Goal: Transaction & Acquisition: Purchase product/service

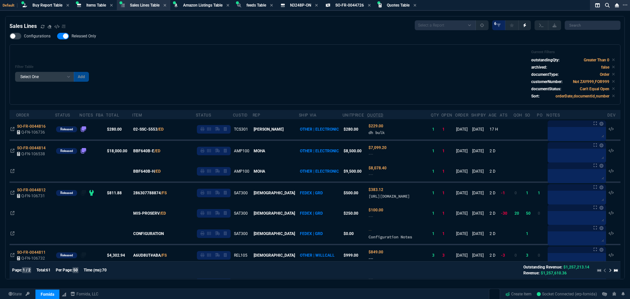
select select "8: NEPT"
select select
click at [186, 50] on div "Filter Table Select One Add Filter () Age () ATS () Cond (itemVariantCode) Cust…" at bounding box center [315, 74] width 610 height 60
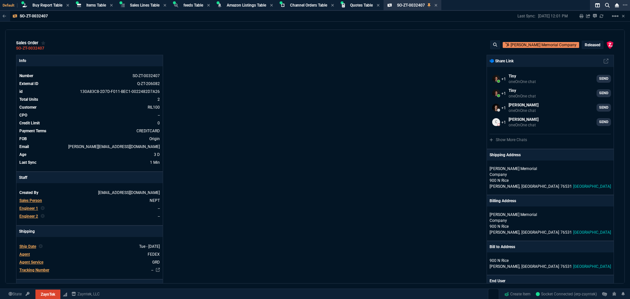
select select "8: NEPT"
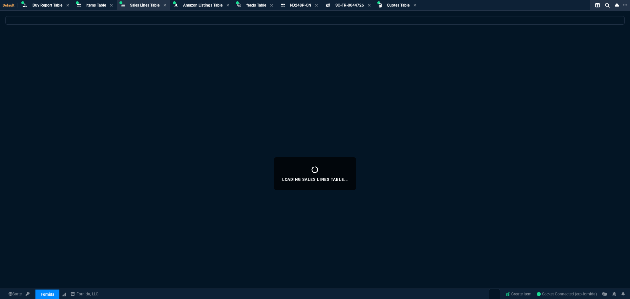
select select "8: NEPT"
select select
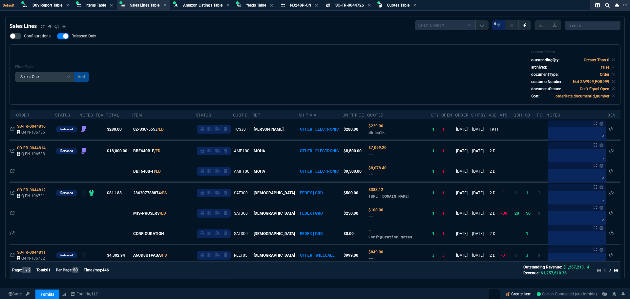
click at [509, 295] on link "Create Item" at bounding box center [517, 294] width 31 height 10
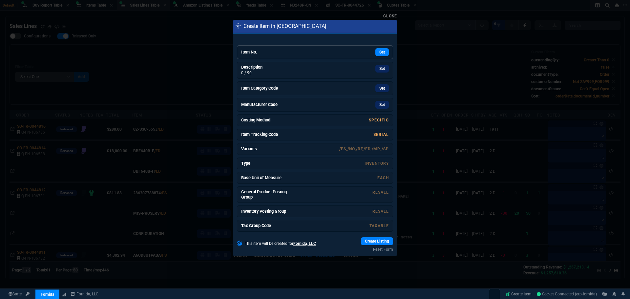
click at [285, 55] on h6 "Item No." at bounding box center [265, 52] width 49 height 5
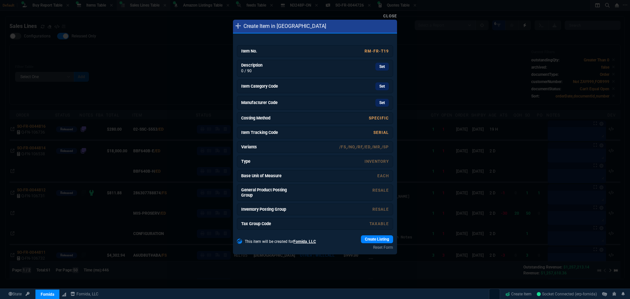
drag, startPoint x: 379, startPoint y: 69, endPoint x: 340, endPoint y: 40, distance: 48.3
click at [379, 69] on link "Set" at bounding box center [381, 67] width 13 height 8
click at [376, 88] on link "Set" at bounding box center [381, 87] width 13 height 8
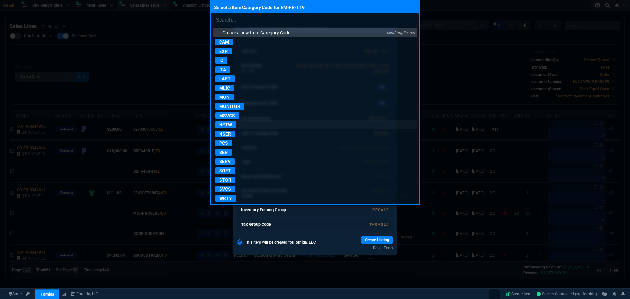
click at [229, 123] on p "NETW" at bounding box center [225, 124] width 21 height 7
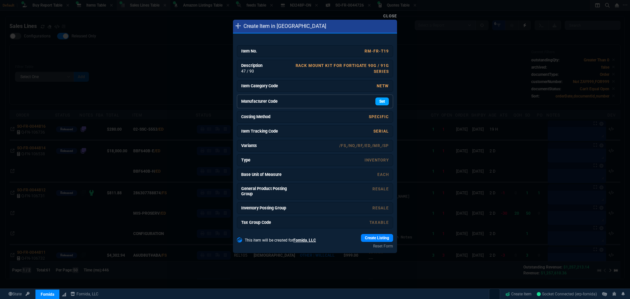
click at [378, 103] on link "Set" at bounding box center [381, 101] width 13 height 8
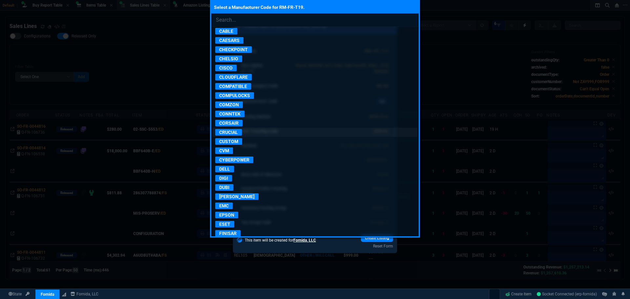
scroll to position [361, 0]
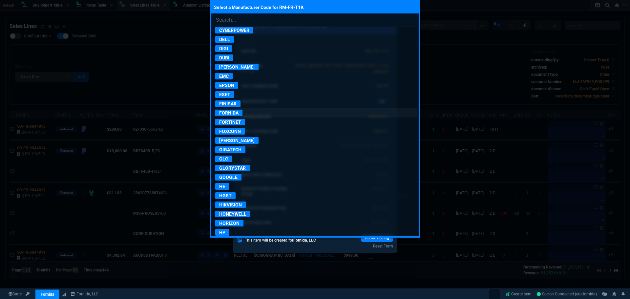
click at [233, 112] on p "FORNIDA" at bounding box center [228, 113] width 27 height 7
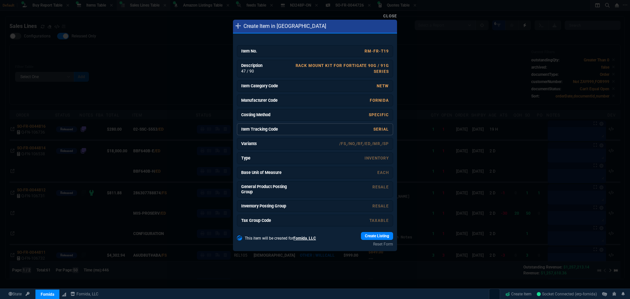
click at [382, 129] on link "SERIAL" at bounding box center [380, 129] width 15 height 5
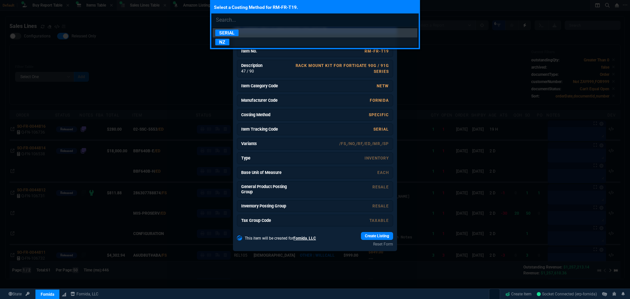
click at [222, 42] on p "NZ" at bounding box center [222, 42] width 14 height 7
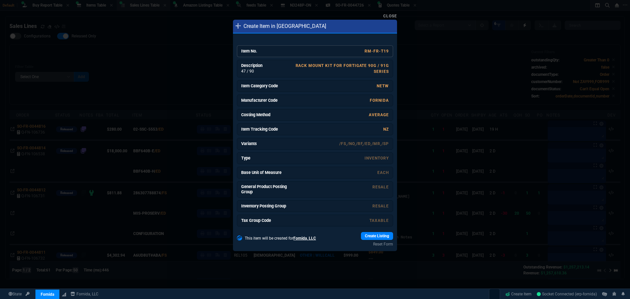
click at [360, 53] on div "RM-FR-T19" at bounding box center [339, 51] width 98 height 6
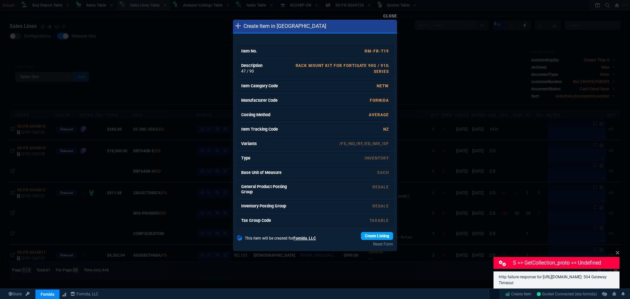
click at [382, 237] on link "Create Listing" at bounding box center [377, 236] width 32 height 8
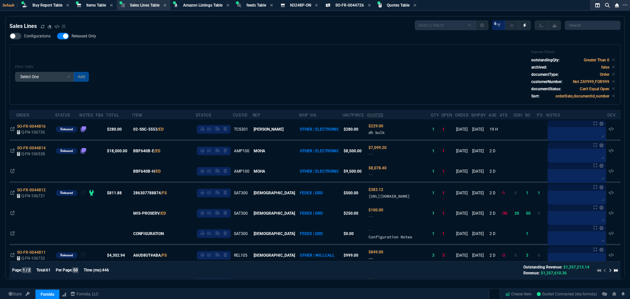
click at [168, 52] on div "Filter Table Select One Add Filter () Age () ATS () Cond (itemVariantCode) Cust…" at bounding box center [314, 74] width 599 height 49
click at [42, 4] on span "Buy Report Table" at bounding box center [47, 5] width 30 height 5
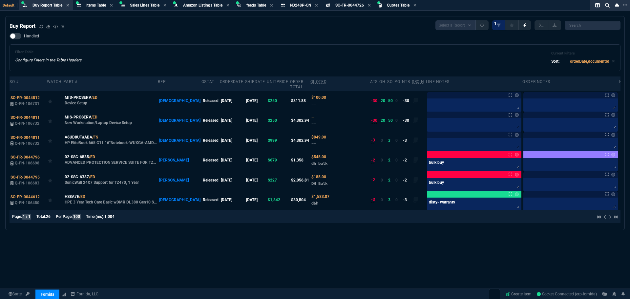
click at [200, 55] on div "Filter Table Configure Filters in the Table Headers Current Filters Sort: order…" at bounding box center [314, 58] width 599 height 16
click at [368, 232] on div "Buy Report Select a Report Not Purchased 1 Handled Filter Table Configure Filte…" at bounding box center [315, 173] width 630 height 315
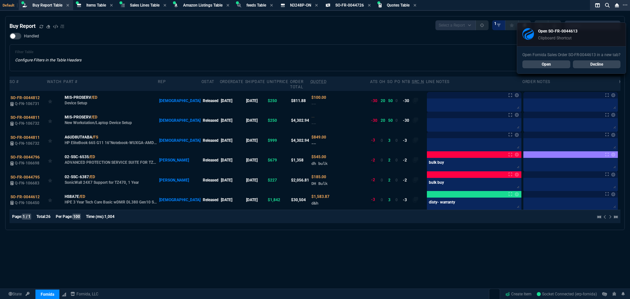
click at [209, 38] on div "Handled Filter Table Configure Filters in the Table Headers Current Filters Sor…" at bounding box center [315, 52] width 610 height 38
click at [547, 65] on link "Open" at bounding box center [546, 64] width 48 height 8
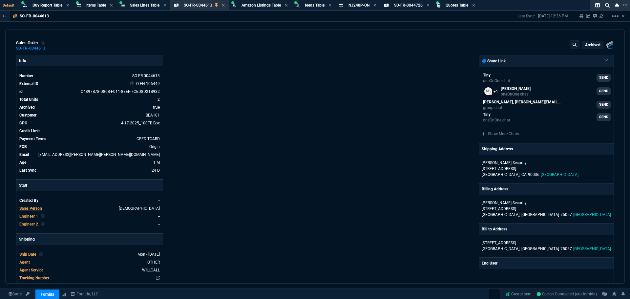
click at [151, 83] on link "Q-FN-106449" at bounding box center [148, 83] width 24 height 5
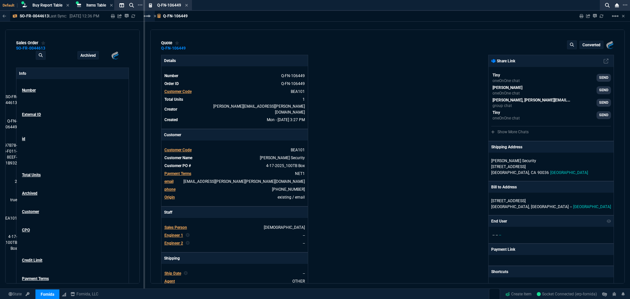
type input "100"
type input "14999"
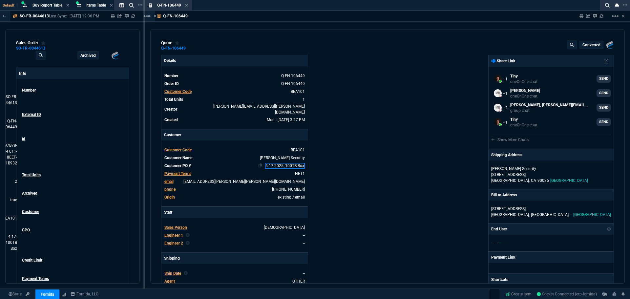
click at [298, 163] on link "4-17-2025_100TB Box" at bounding box center [285, 166] width 40 height 6
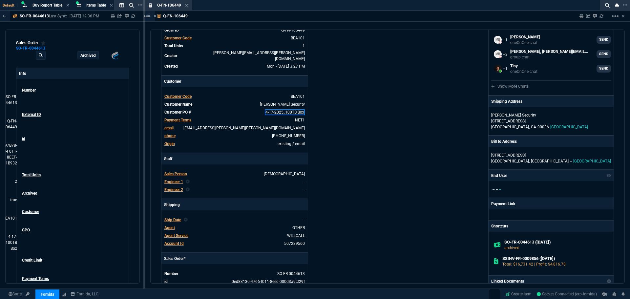
scroll to position [50, 0]
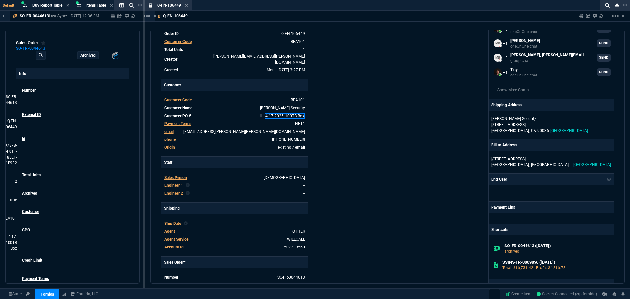
click at [302, 113] on link "4-17-2025_100TB Box" at bounding box center [285, 116] width 40 height 6
drag, startPoint x: 302, startPoint y: 111, endPoint x: 259, endPoint y: 115, distance: 43.8
click at [259, 115] on tbody "Customer Code BEA101 Customer Name Beazley Security Customer PO # 4-17-2025_100…" at bounding box center [234, 123] width 141 height 55
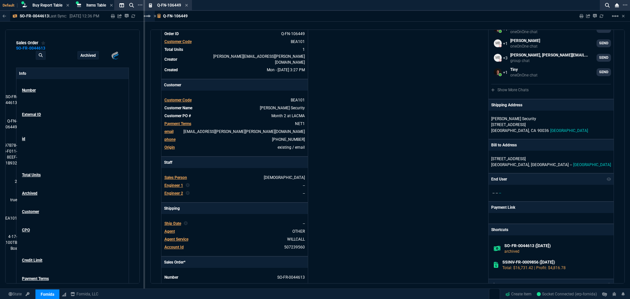
click at [369, 132] on div "Details Number Q-FN-106449 Order ID Q-FN-106449 Customer Code BEA101 Total Unit…" at bounding box center [274, 191] width 226 height 372
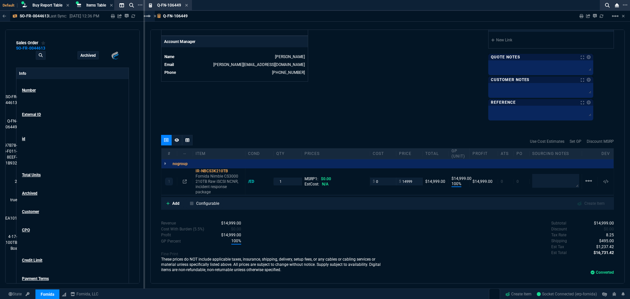
scroll to position [312, 0]
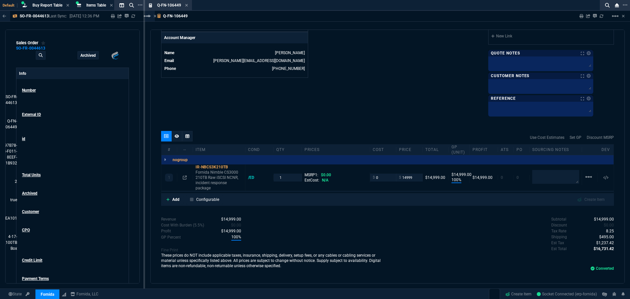
click at [609, 234] on span "$495.00" at bounding box center [606, 236] width 15 height 5
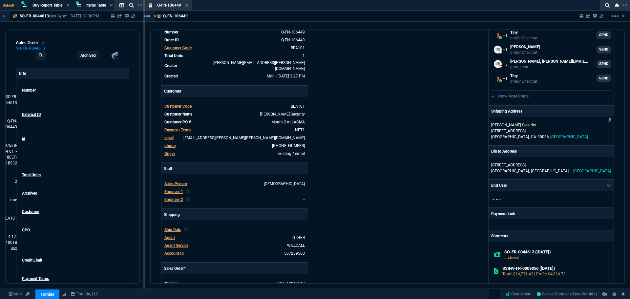
scroll to position [0, 0]
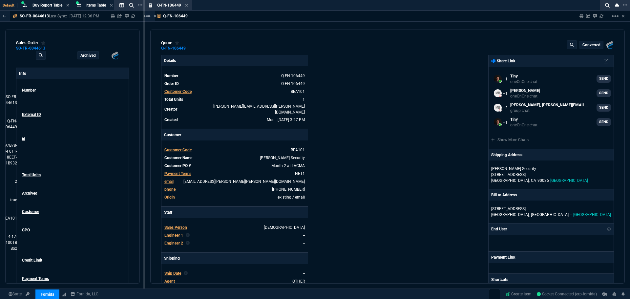
click at [363, 82] on div "Details Number Q-FN-106449 Order ID Q-FN-106449 Customer Code BEA101 Total Unit…" at bounding box center [274, 241] width 226 height 372
click at [187, 6] on icon at bounding box center [186, 5] width 3 height 3
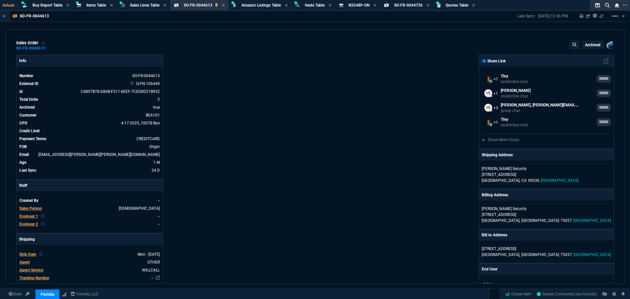
click at [138, 85] on link "Q-FN-106449" at bounding box center [148, 83] width 24 height 5
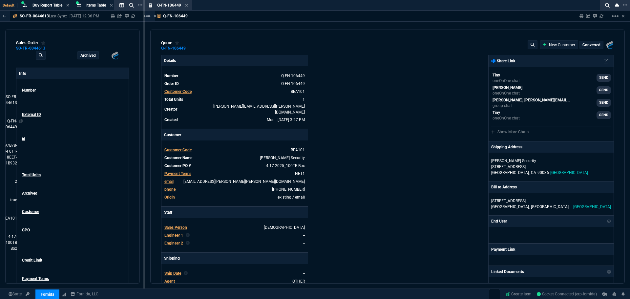
type input "100"
type input "14999"
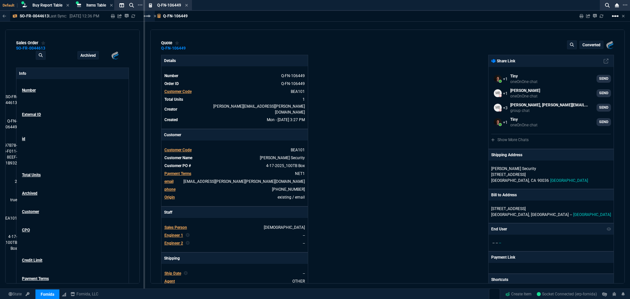
click at [615, 17] on mat-icon "linear_scale" at bounding box center [615, 16] width 8 height 8
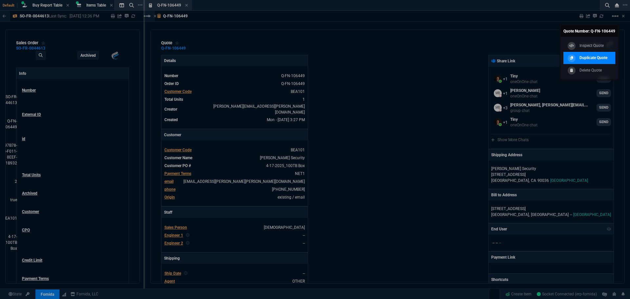
click at [592, 58] on p "Duplicate Quote" at bounding box center [593, 58] width 28 height 6
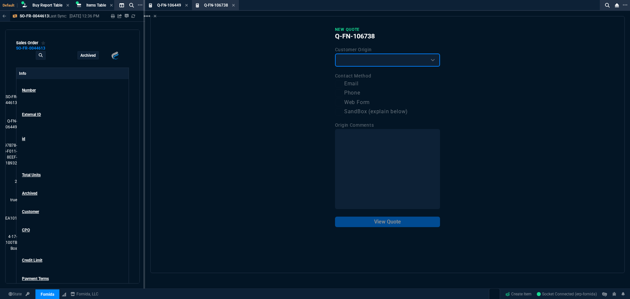
click at [364, 62] on select "Existing Customer Amazon Lead (first order) Website Lead (first order) Called (…" at bounding box center [387, 59] width 105 height 13
select select "existing"
click at [335, 54] on select "Existing Customer Amazon Lead (first order) Website Lead (first order) Called (…" at bounding box center [387, 59] width 105 height 13
click at [346, 81] on label "Email" at bounding box center [387, 84] width 105 height 8
click at [343, 81] on input "Email" at bounding box center [339, 84] width 8 height 8
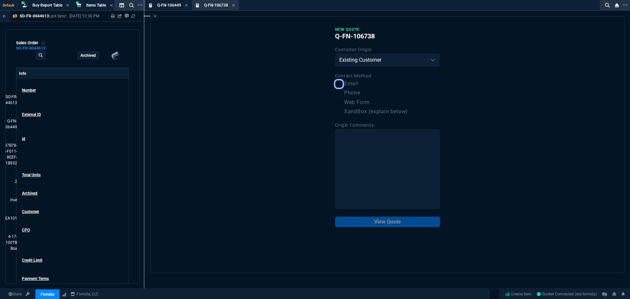
checkbox input "true"
click at [400, 219] on button "View Quote" at bounding box center [387, 221] width 105 height 10
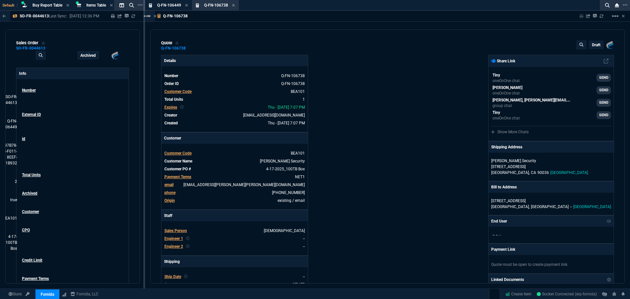
type input "100"
type input "14999"
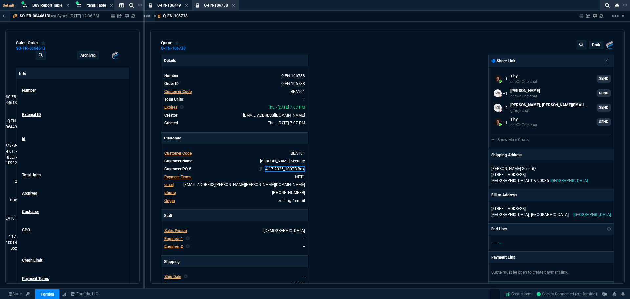
click at [286, 169] on link "4-17-2025_100TB Box" at bounding box center [285, 169] width 40 height 6
click at [291, 170] on link "4-17-2025_100TB Box" at bounding box center [285, 169] width 40 height 6
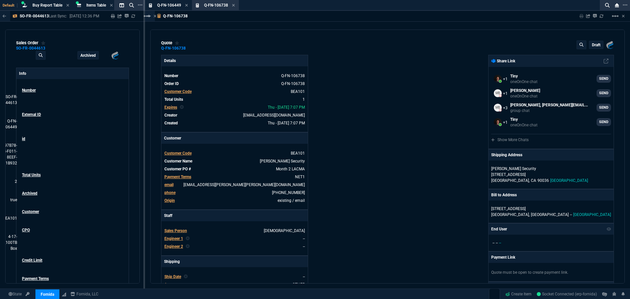
click at [321, 172] on div "Details Number Q-FN-106738 Order ID Q-FN-106738 Customer Code BEA101 Total Unit…" at bounding box center [274, 224] width 226 height 338
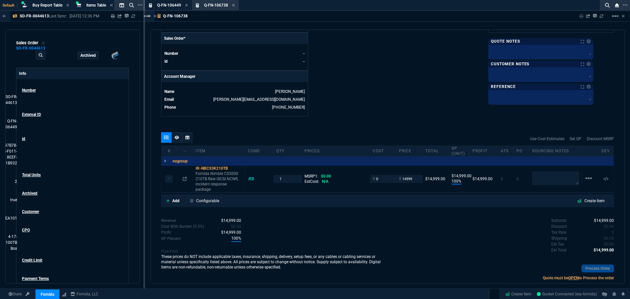
scroll to position [286, 0]
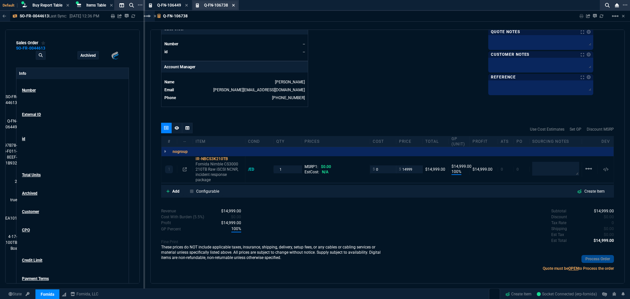
click at [233, 5] on icon at bounding box center [233, 5] width 3 height 3
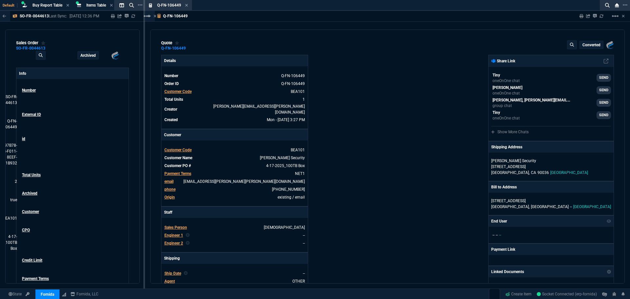
type input "100"
type input "14999"
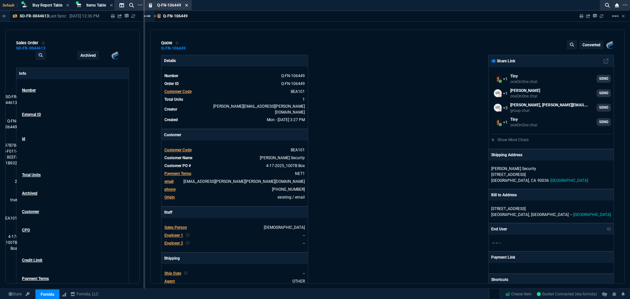
click at [186, 7] on fa-icon at bounding box center [186, 5] width 3 height 5
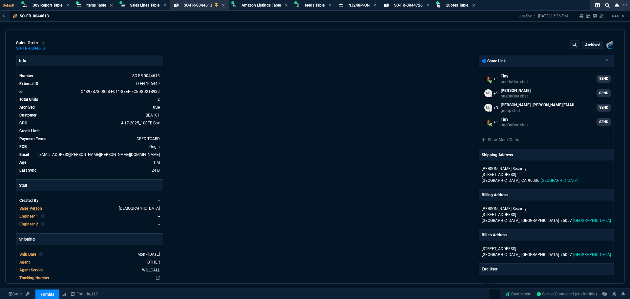
drag, startPoint x: 338, startPoint y: 105, endPoint x: 331, endPoint y: 100, distance: 8.4
click at [338, 105] on div "Fornida, LLC 2609 Technology Dr Suite 300 Plano, TX 75074 Share Link Tiny oneOn…" at bounding box center [464, 269] width 299 height 429
click at [429, 6] on icon at bounding box center [427, 5] width 3 height 3
click at [376, 5] on icon at bounding box center [374, 5] width 3 height 4
click at [281, 91] on div "Info Number SO-FR-0044613 External ID Q-FN-106449 id C4897B78-D86B-F011-8EEF-7C…" at bounding box center [165, 269] width 299 height 429
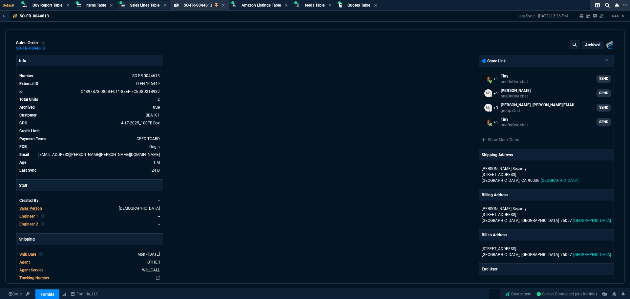
click at [144, 6] on span "Sales Lines Table" at bounding box center [145, 5] width 30 height 5
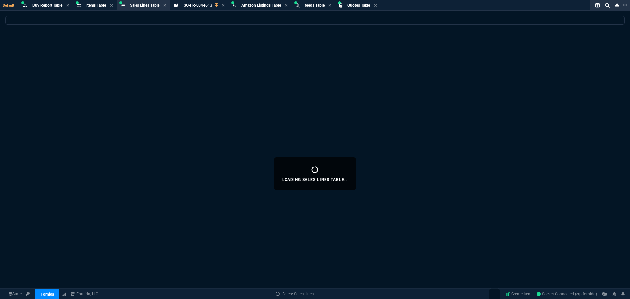
click at [170, 33] on div "Loading Sales Lines Table..." at bounding box center [315, 173] width 630 height 315
select select
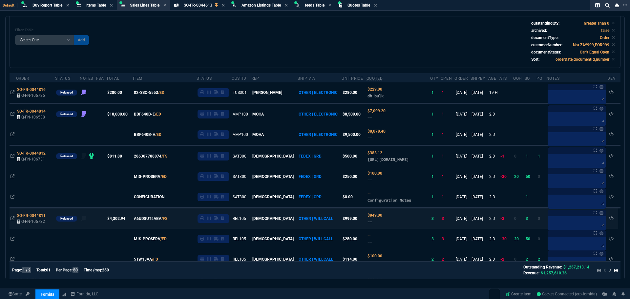
scroll to position [98, 0]
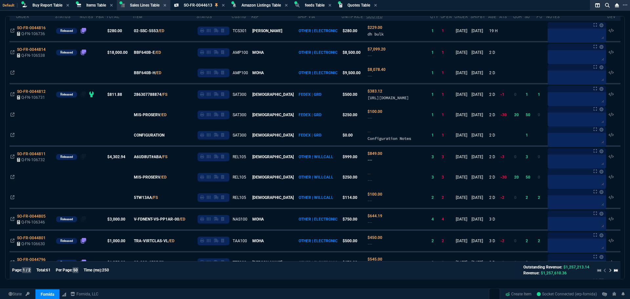
click at [278, 272] on div "Page: 1 / 2 Total: 61 Per Page: 50 Time (ms): 250 Outstanding Revenue: $1,257,2…" at bounding box center [314, 270] width 605 height 12
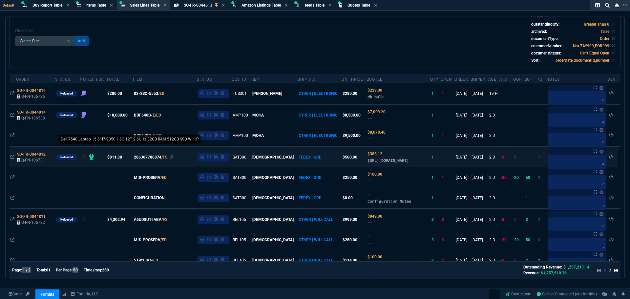
scroll to position [0, 0]
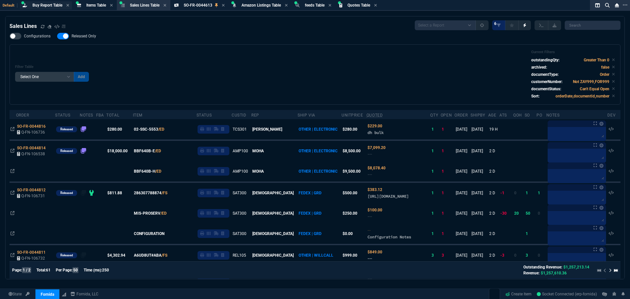
click at [49, 7] on span "Buy Report Table" at bounding box center [47, 5] width 30 height 5
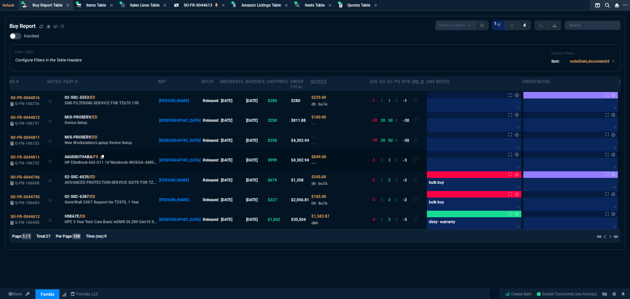
click at [102, 155] on icon at bounding box center [103, 157] width 4 height 4
click at [104, 154] on div "A6UD8UT#ABA /FS" at bounding box center [111, 157] width 92 height 6
click at [103, 155] on icon at bounding box center [103, 157] width 4 height 4
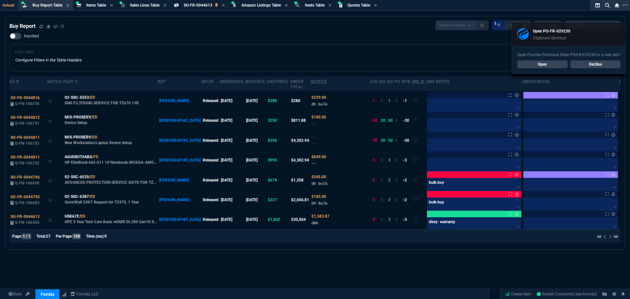
click at [196, 44] on div "Handled Filter Table Configure Filters in the Table Headers Current Filters Sor…" at bounding box center [315, 52] width 610 height 38
click at [543, 58] on div "Open Fornida Purchase Order PO-FR-029230 in a new tab? Open Decline" at bounding box center [568, 59] width 114 height 27
click at [282, 30] on div "Buy Report Select a Report Not Purchased 1" at bounding box center [315, 25] width 610 height 10
click at [41, 27] on icon at bounding box center [41, 27] width 4 height 4
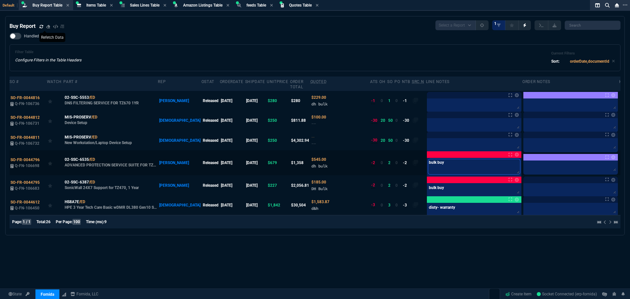
drag, startPoint x: 433, startPoint y: 159, endPoint x: 391, endPoint y: 152, distance: 42.6
click at [391, 152] on tr "SO-FR-0044796 Q-FN-106698 02-SSC-6535 /ED ADVANCED PROTECTION SERVICE SUITE FOR…" at bounding box center [320, 162] width 621 height 25
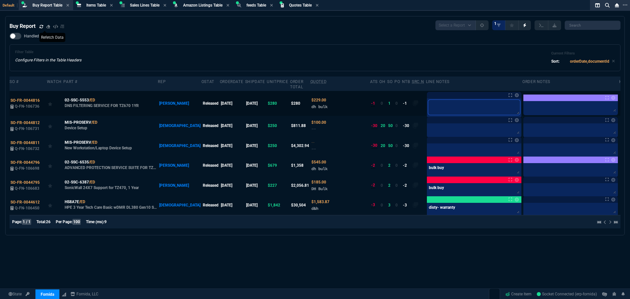
click at [446, 100] on textarea at bounding box center [474, 107] width 92 height 15
paste textarea "bulk buy"
type textarea "bulk buy"
click at [514, 93] on link at bounding box center [516, 95] width 4 height 4
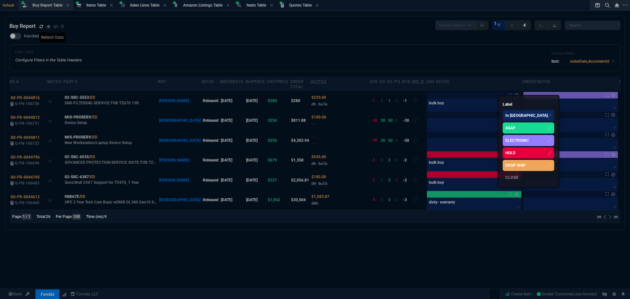
click at [510, 154] on div "HOLD" at bounding box center [510, 153] width 10 height 6
click at [412, 55] on div at bounding box center [315, 149] width 630 height 299
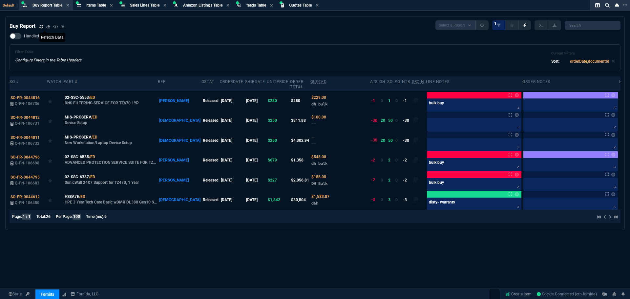
click at [487, 249] on div "Buy Report Select a Report Not Purchased 1 Handled Filter Table Configure Filte…" at bounding box center [315, 173] width 630 height 315
click at [567, 260] on div "Buy Report Select a Report Not Purchased 1 Handled Filter Table Configure Filte…" at bounding box center [315, 173] width 630 height 315
click at [447, 238] on div "Buy Report Select a Report Not Purchased 1 Handled Filter Table Configure Filte…" at bounding box center [315, 173] width 630 height 315
click at [517, 293] on link "Create Item" at bounding box center [517, 294] width 31 height 10
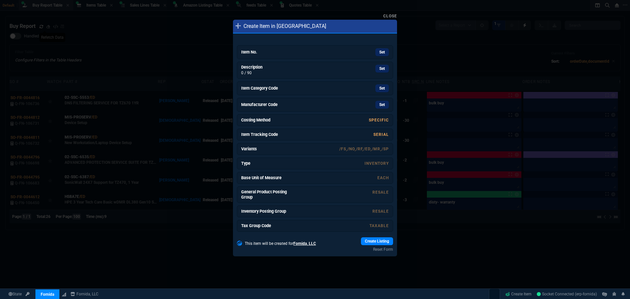
click at [266, 47] on link "Item No. Set" at bounding box center [315, 52] width 156 height 14
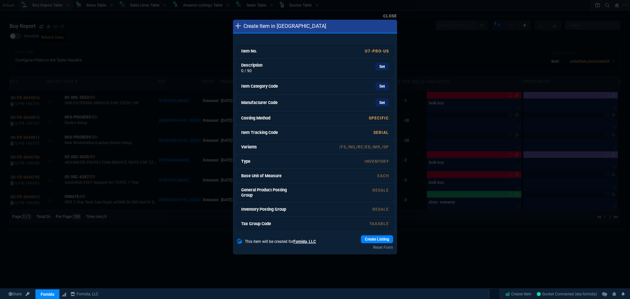
click at [296, 68] on div "Set" at bounding box center [339, 67] width 98 height 8
click at [381, 88] on link "Set" at bounding box center [381, 86] width 13 height 8
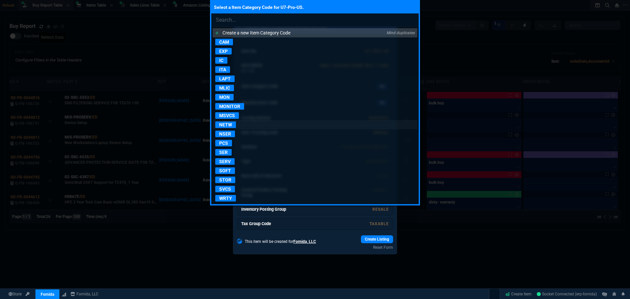
click at [230, 123] on p "NETW" at bounding box center [225, 124] width 21 height 7
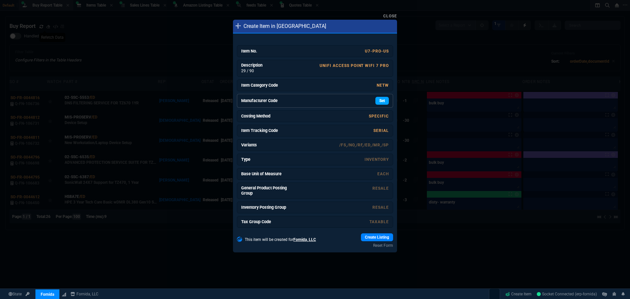
click at [377, 101] on link "Set" at bounding box center [381, 101] width 13 height 8
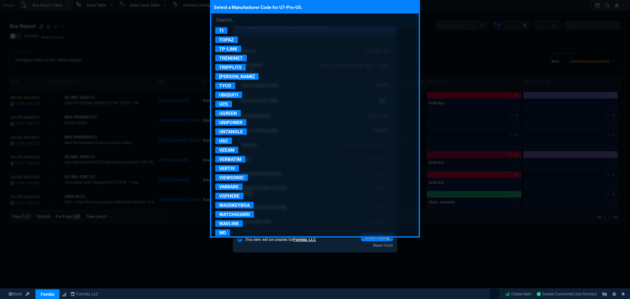
scroll to position [1377, 0]
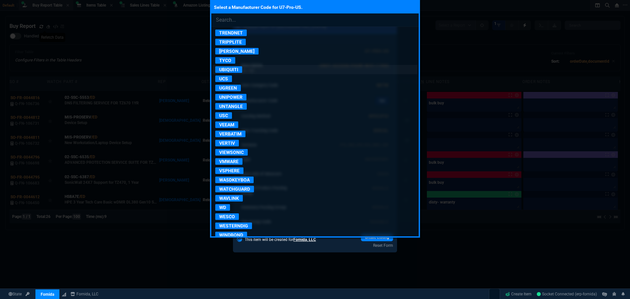
click at [230, 69] on p "UBIQUITI" at bounding box center [228, 69] width 27 height 7
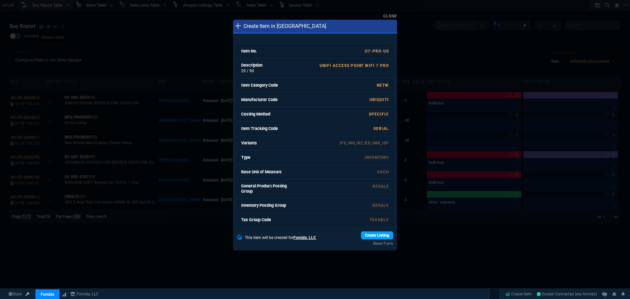
click at [377, 234] on link "Create Listing" at bounding box center [377, 235] width 32 height 8
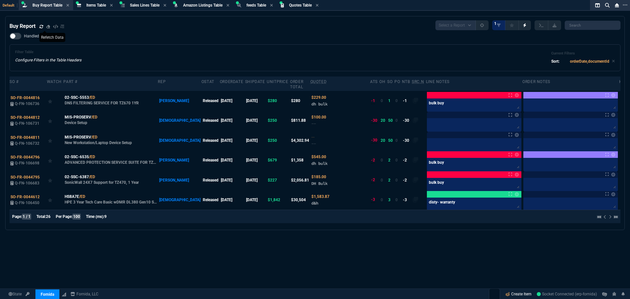
click at [524, 293] on link "Create Item" at bounding box center [517, 294] width 31 height 10
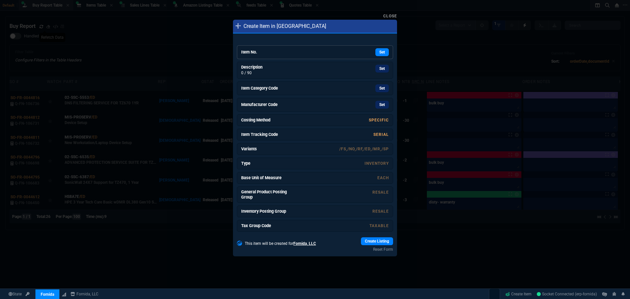
click at [279, 49] on link "Item No. Set" at bounding box center [315, 52] width 156 height 14
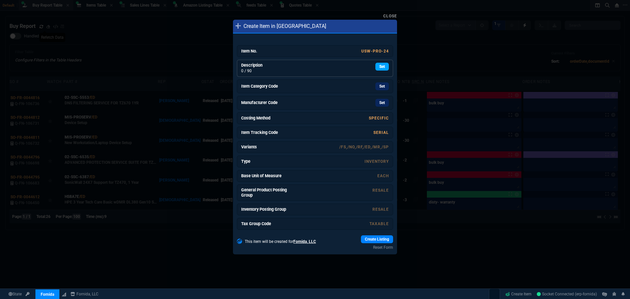
click at [379, 70] on link "Set" at bounding box center [381, 67] width 13 height 8
click at [376, 85] on link "Set" at bounding box center [381, 86] width 13 height 8
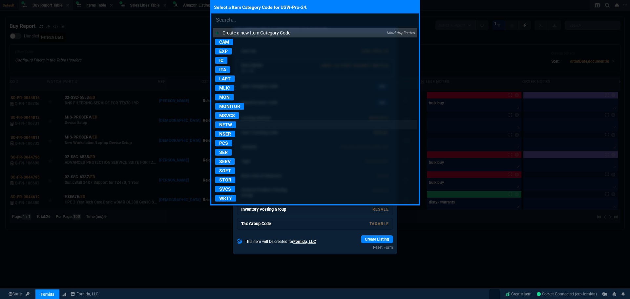
click at [233, 124] on p "NETW" at bounding box center [225, 124] width 21 height 7
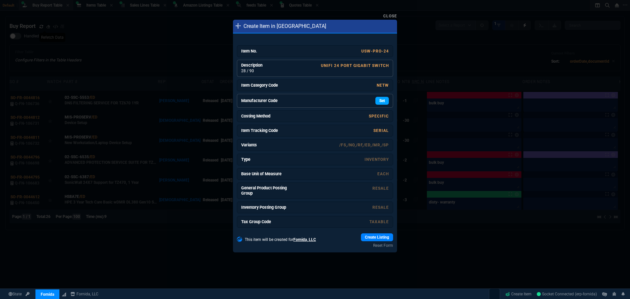
click at [375, 99] on link "Set" at bounding box center [381, 101] width 13 height 8
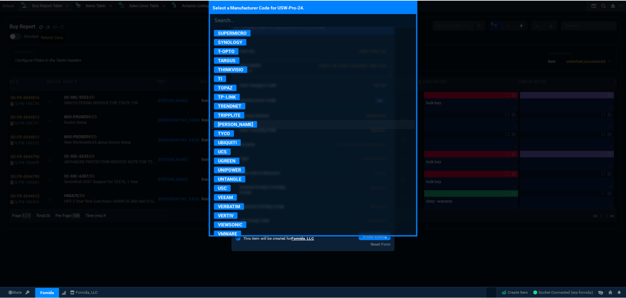
scroll to position [1311, 0]
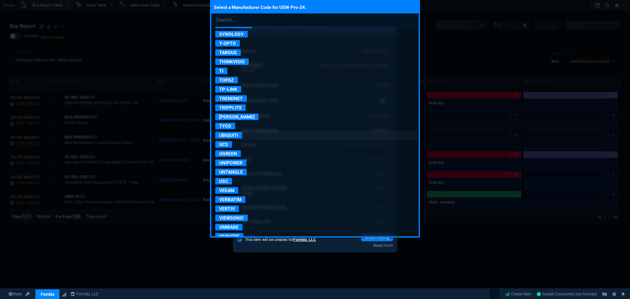
click at [233, 135] on p "UBIQUITI" at bounding box center [228, 135] width 27 height 7
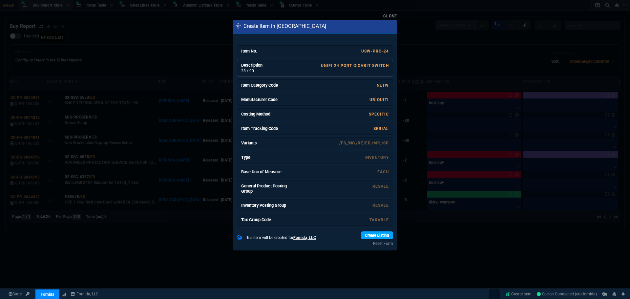
click at [371, 237] on link "Create Listing" at bounding box center [377, 235] width 32 height 8
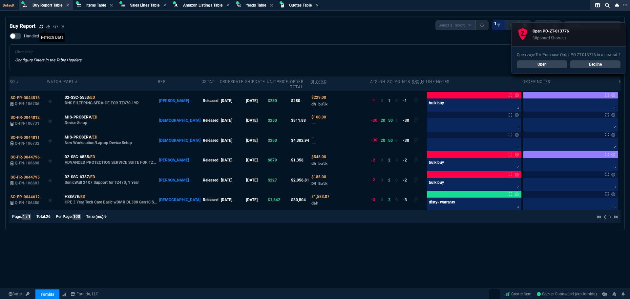
click at [289, 46] on div "Filter Table Configure Filters in the Table Headers Current Filters Sort: order…" at bounding box center [315, 57] width 610 height 27
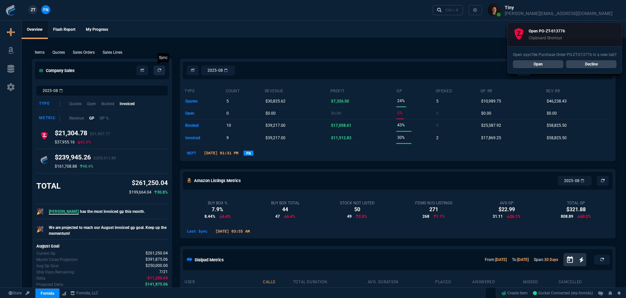
click at [158, 70] on icon at bounding box center [159, 71] width 4 height 4
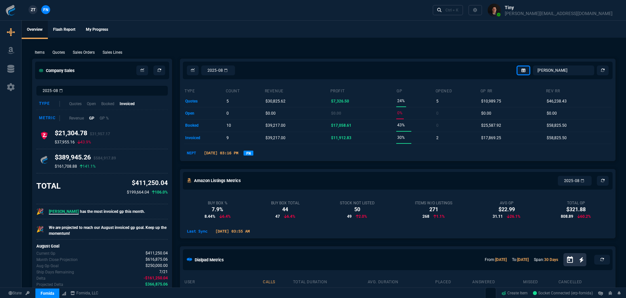
click at [253, 153] on link "FN" at bounding box center [249, 153] width 10 height 5
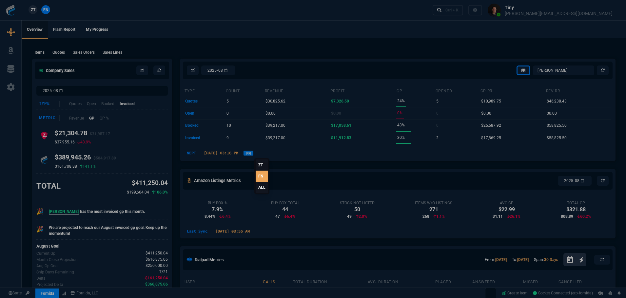
click at [261, 188] on link "ALL" at bounding box center [262, 187] width 12 height 11
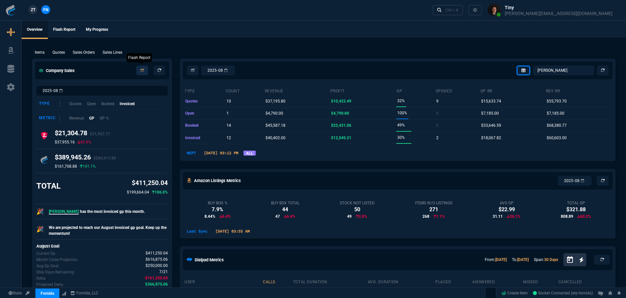
click at [142, 71] on icon at bounding box center [142, 71] width 4 height 4
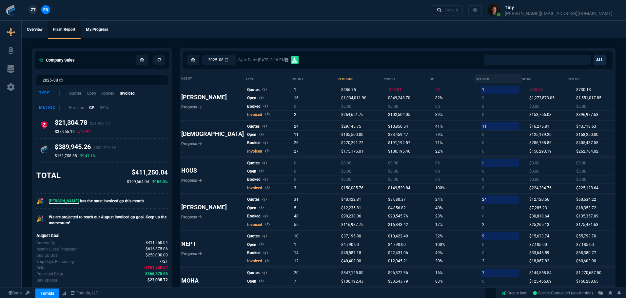
click at [601, 62] on link "ALL" at bounding box center [600, 60] width 12 height 10
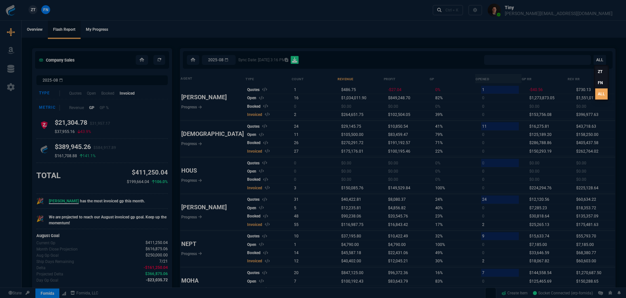
click at [600, 80] on link "FN" at bounding box center [601, 82] width 12 height 11
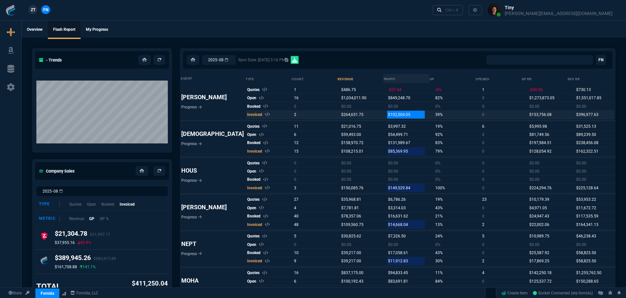
click at [388, 114] on span "$102,504.05" at bounding box center [399, 114] width 22 height 5
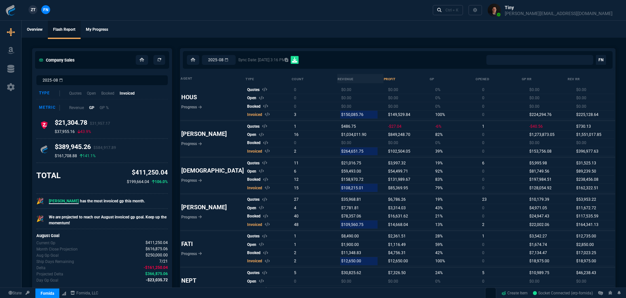
select select "0:"
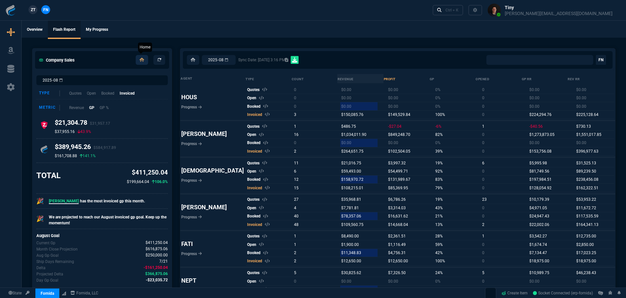
click at [142, 61] on icon at bounding box center [142, 60] width 5 height 4
select select "8: NEPT"
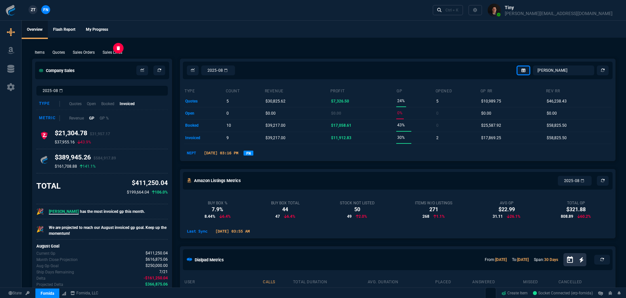
click at [115, 51] on p "Sales Lines" at bounding box center [113, 53] width 20 height 6
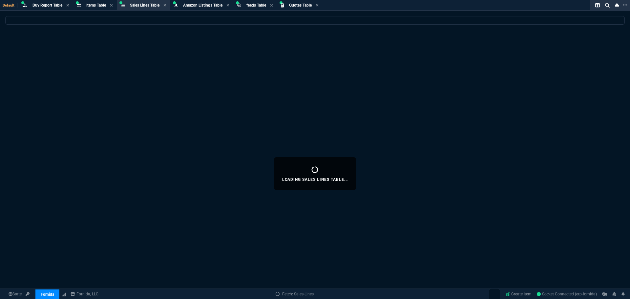
select select
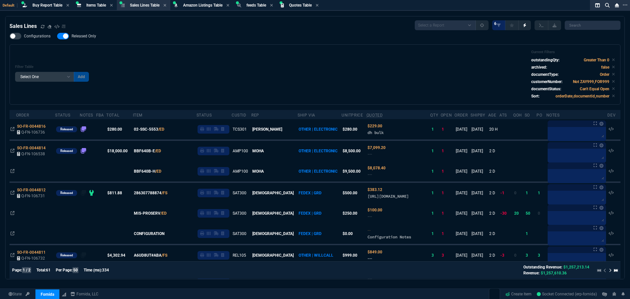
click at [347, 81] on div "Filter Table Select One Add Filter () Age () ATS () Cond (itemVariantCode) Cust…" at bounding box center [314, 74] width 599 height 49
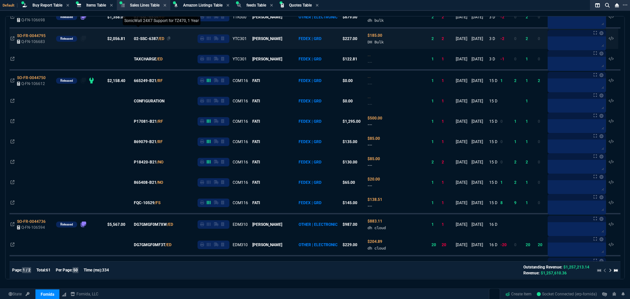
scroll to position [361, 0]
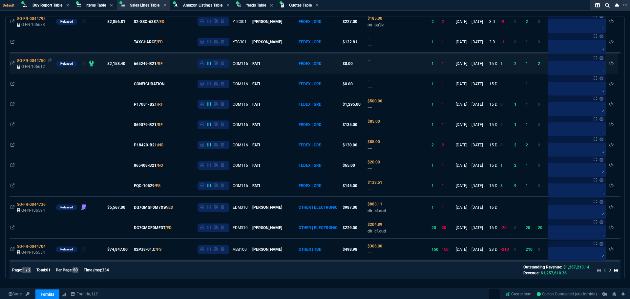
click at [30, 63] on span "SO-FR-0044750" at bounding box center [31, 60] width 29 height 5
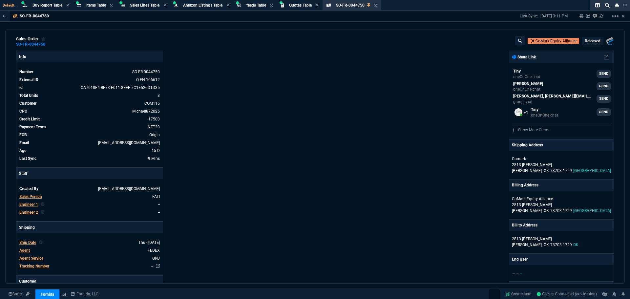
scroll to position [0, 0]
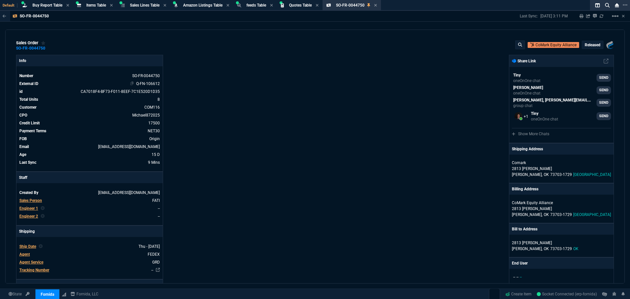
click at [156, 84] on link "Q-FN-106612" at bounding box center [148, 83] width 24 height 5
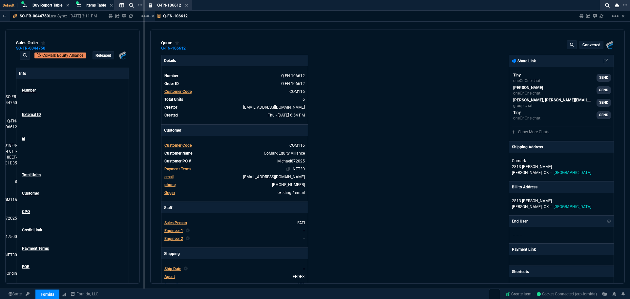
type input "61"
type input "795"
type input "37"
type input "50"
type input "35"
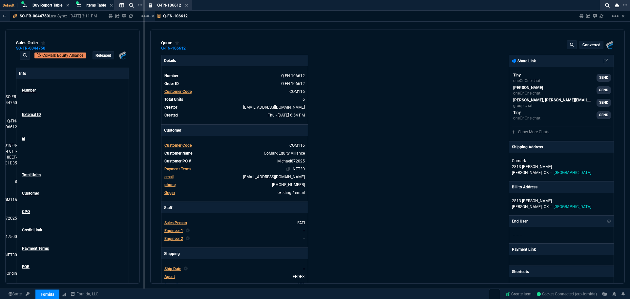
type input "45"
type input "69"
type input "45"
type input "4"
type input "6"
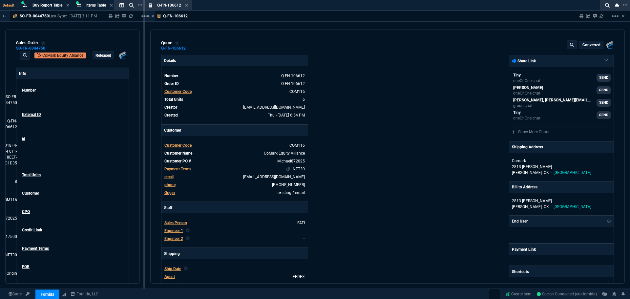
type input "52"
type input "91"
type input "78"
type input "83"
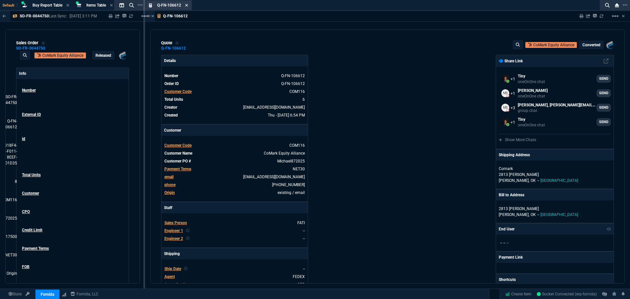
click at [186, 5] on icon at bounding box center [186, 5] width 3 height 4
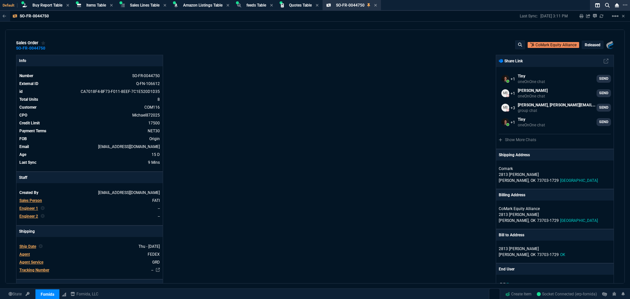
click at [202, 48] on div "sales order SO-FR-0044750 CoMark Equity Alliance Released Fornida, LLC 2609 Tec…" at bounding box center [314, 45] width 597 height 10
click at [377, 6] on icon at bounding box center [375, 5] width 3 height 4
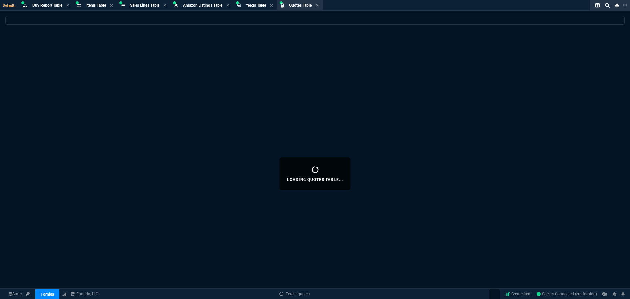
select select
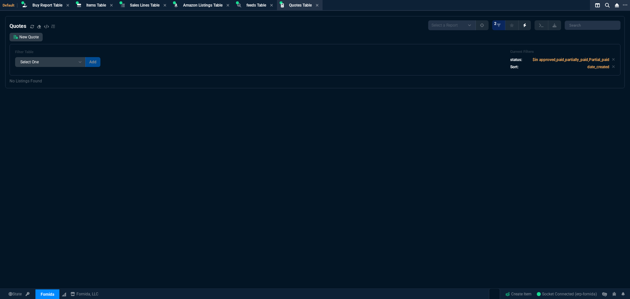
click at [363, 49] on div "Filter Table Select One Add Filter () creator (creator) Cust (headers.customerN…" at bounding box center [315, 59] width 610 height 31
click at [219, 44] on div "Filter Table Select One Add Filter () creator (creator) Cust (headers.customerN…" at bounding box center [315, 59] width 610 height 31
click at [170, 36] on div "New Quote Filter Table Select One Add Filter () creator (creator) Cust (headers…" at bounding box center [315, 54] width 610 height 43
click at [34, 27] on div "Quotes" at bounding box center [33, 26] width 46 height 8
click at [32, 27] on icon at bounding box center [32, 27] width 4 height 4
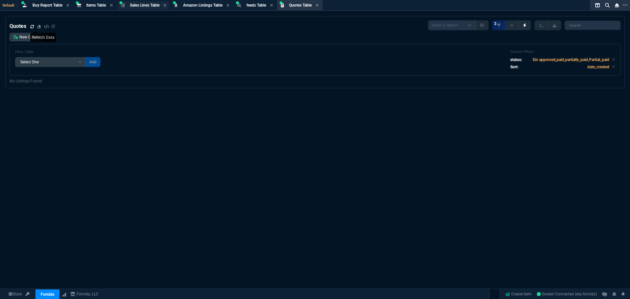
click at [146, 8] on div "Sales Lines Table Sales Line" at bounding box center [145, 6] width 30 height 6
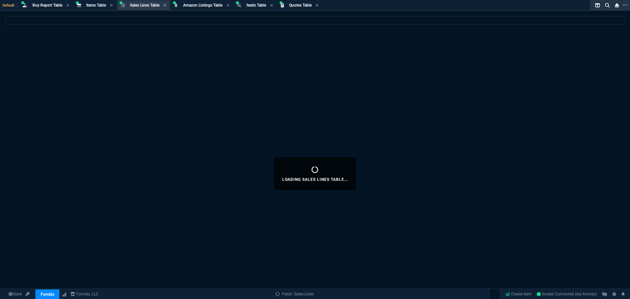
select select
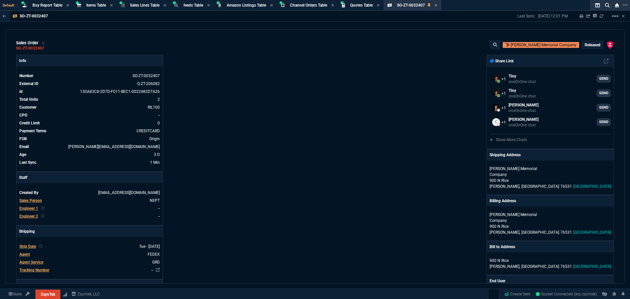
select select "8: NEPT"
click at [55, 6] on span "Buy Report Table" at bounding box center [47, 5] width 30 height 5
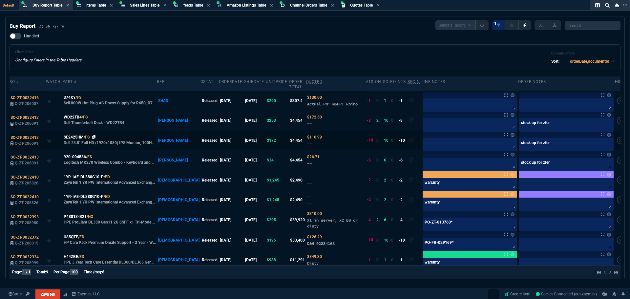
click at [94, 135] on icon at bounding box center [94, 137] width 4 height 4
click at [457, 140] on textarea at bounding box center [470, 144] width 92 height 10
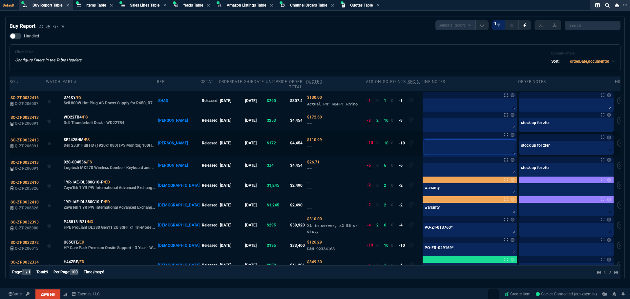
click at [424, 140] on textarea at bounding box center [470, 146] width 92 height 15
type textarea "b"
type textarea "bo"
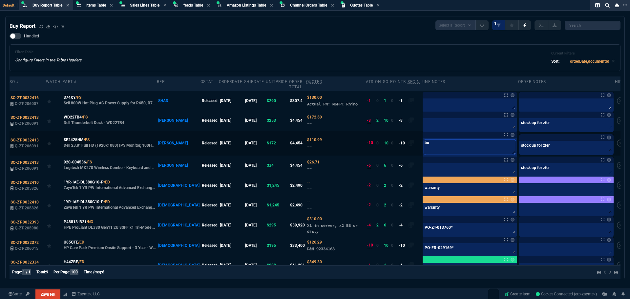
type textarea "bou"
type textarea "boug"
type textarea "bough"
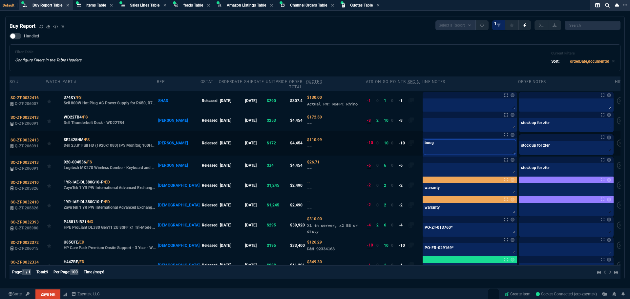
type textarea "bough"
type textarea "bought"
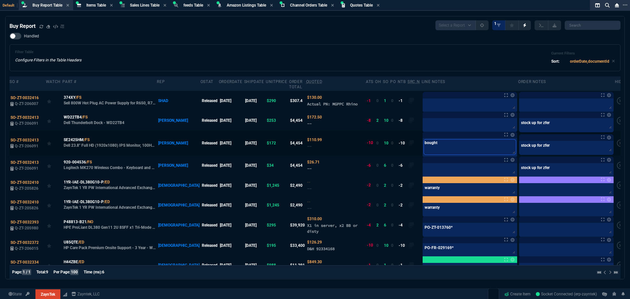
type textarea "bought o"
type textarea "bought on"
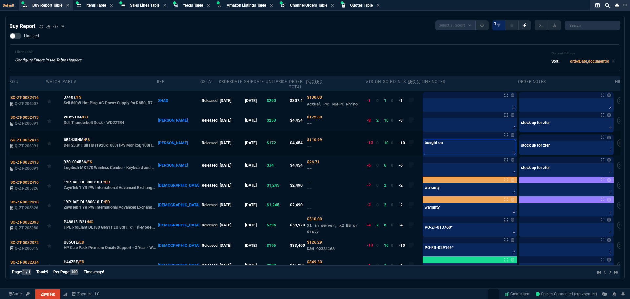
type textarea "bought on"
type textarea "bought on F"
type textarea "bought on FN"
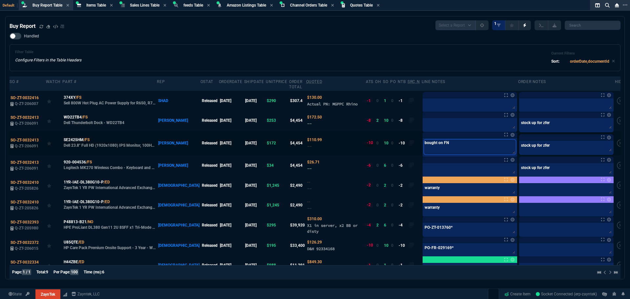
type textarea "bought on FN"
type textarea "bought on FN d"
type textarea "bought on FN de"
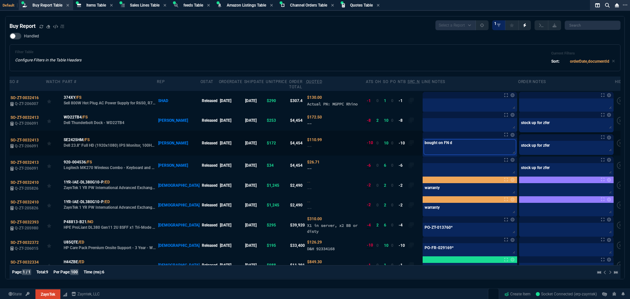
type textarea "bought on FN de"
type textarea "bought on FN del"
type textarea "bought on FN dell"
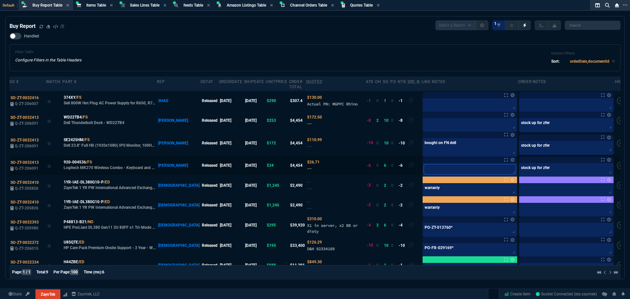
click at [424, 164] on textarea at bounding box center [470, 169] width 92 height 10
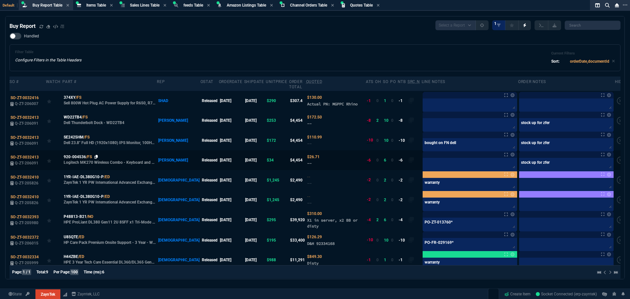
click at [96, 154] on fa-icon at bounding box center [96, 156] width 4 height 5
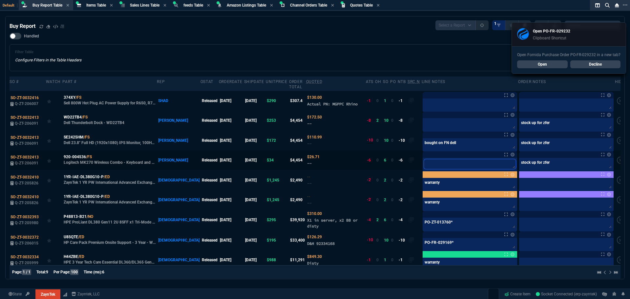
click at [424, 159] on textarea at bounding box center [470, 164] width 92 height 10
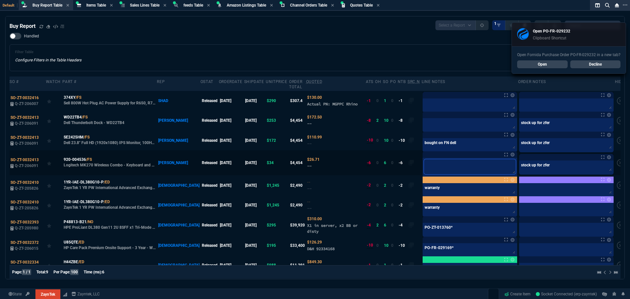
paste textarea "PO-FR-029232*"
type textarea "PO-FR-029232*"
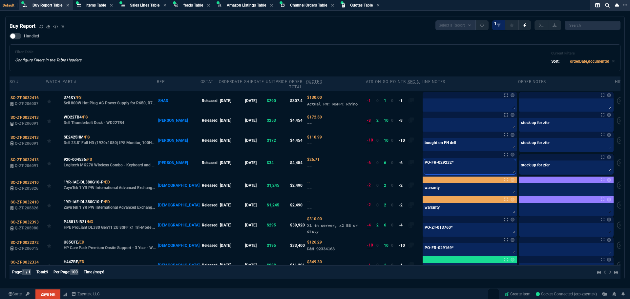
type textarea "PO-FR-029232*"
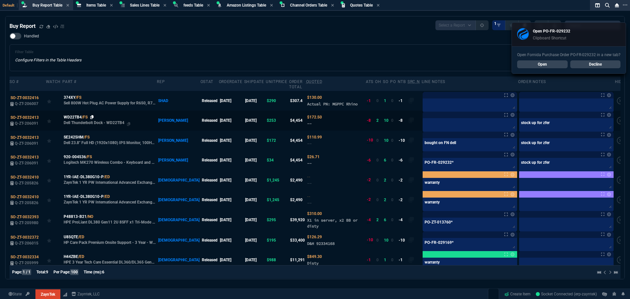
click at [93, 115] on icon at bounding box center [92, 117] width 4 height 4
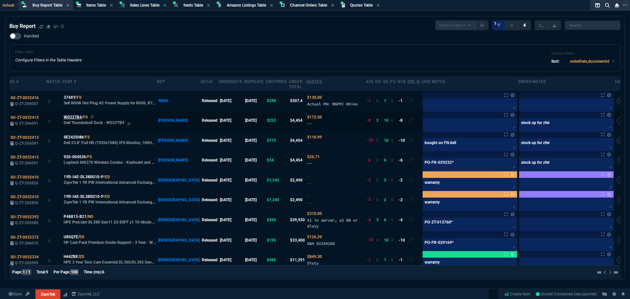
click at [77, 114] on span "WD22TB4" at bounding box center [73, 117] width 18 height 6
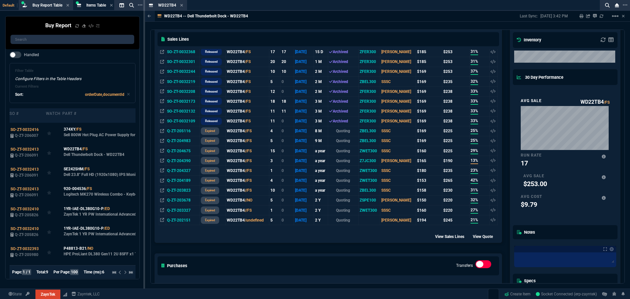
scroll to position [262, 0]
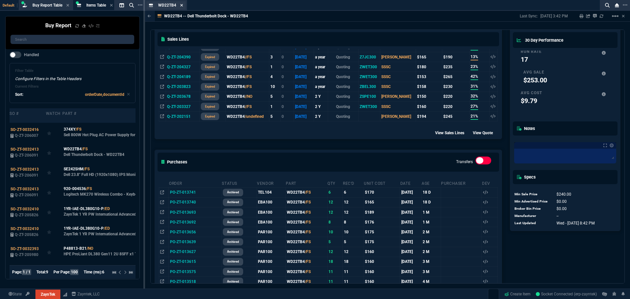
click at [180, 7] on icon at bounding box center [181, 5] width 3 height 4
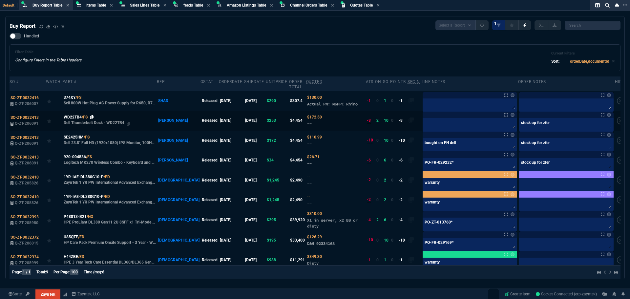
click at [92, 115] on icon at bounding box center [92, 117] width 4 height 4
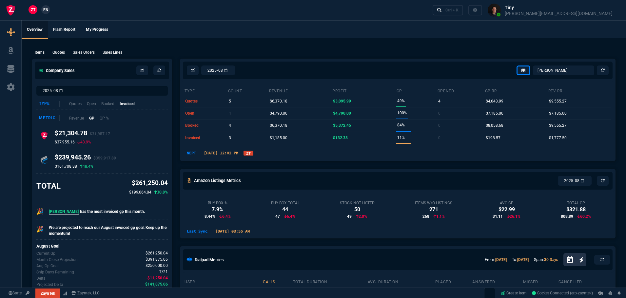
click at [162, 33] on ul "Overview Flash Report My Progress" at bounding box center [324, 29] width 605 height 17
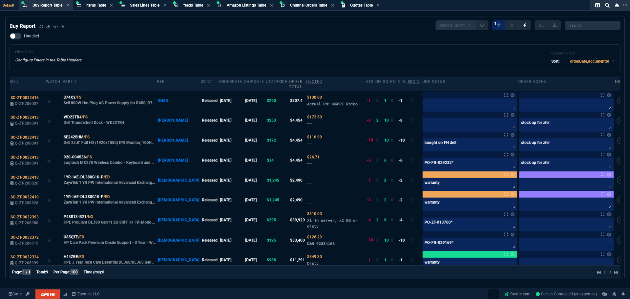
click at [136, 46] on div "Filter Table Configure Filters in the Table Headers Current Filters Sort: order…" at bounding box center [315, 57] width 610 height 27
click at [42, 25] on icon at bounding box center [41, 27] width 4 height 4
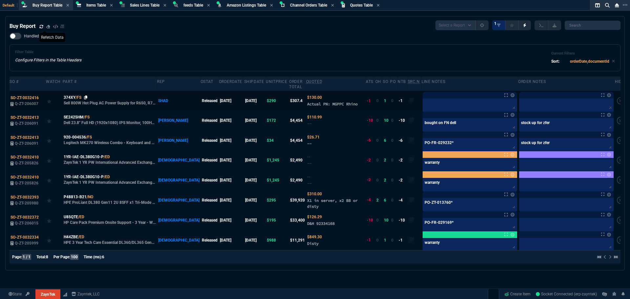
click at [86, 95] on icon at bounding box center [86, 97] width 4 height 4
click at [231, 50] on div "Filter Table Configure Filters in the Table Headers Current Filters Sort: order…" at bounding box center [315, 57] width 610 height 27
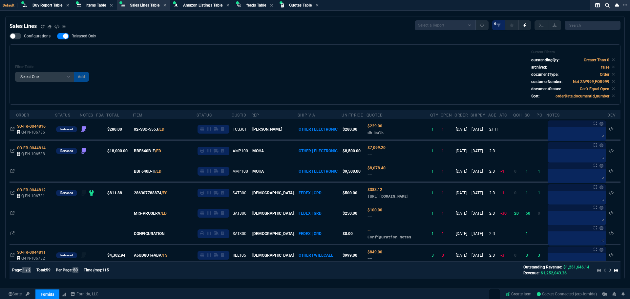
select select "8: NEPT"
select select
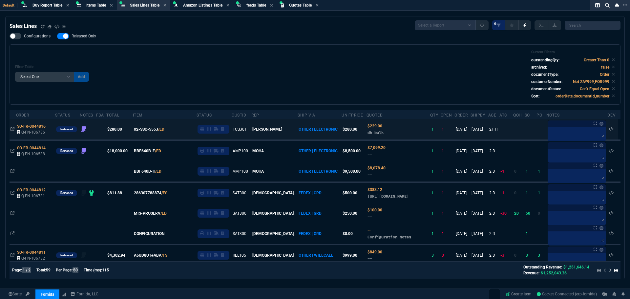
drag, startPoint x: 408, startPoint y: 92, endPoint x: 385, endPoint y: 134, distance: 47.8
click at [408, 92] on div "Filter Table Select One Add Filter () Age () ATS () Cond (itemVariantCode) Cust…" at bounding box center [314, 74] width 599 height 49
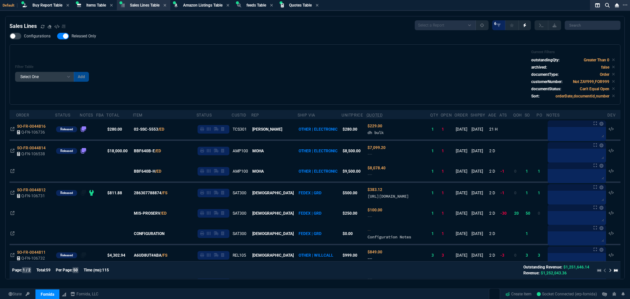
drag, startPoint x: 478, startPoint y: 61, endPoint x: 502, endPoint y: 56, distance: 24.4
click at [478, 61] on div "Filter Table Select One Add Filter () Age () ATS () Cond (itemVariantCode) Cust…" at bounding box center [314, 74] width 599 height 49
click at [99, 4] on span "Items Table" at bounding box center [96, 5] width 20 height 5
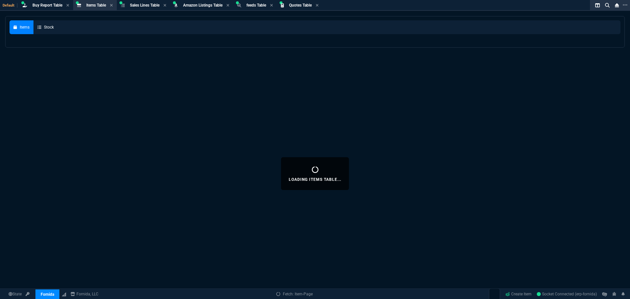
select select
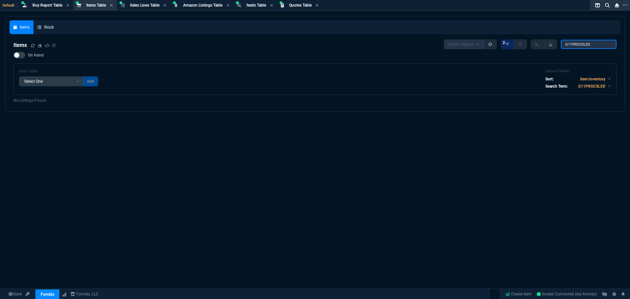
drag, startPoint x: 593, startPoint y: 44, endPoint x: 494, endPoint y: 44, distance: 99.0
click at [494, 44] on div "Select a Report NEW QUERY 2 G11PROCSLED" at bounding box center [530, 44] width 172 height 10
click at [582, 44] on input "02-7231" at bounding box center [588, 44] width 56 height 9
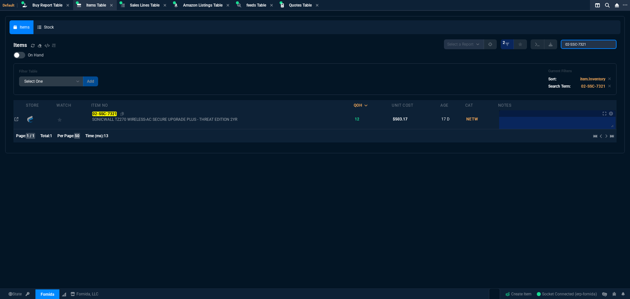
type input "02-SSC-7321"
click at [109, 114] on mark "02-SSC-7321" at bounding box center [104, 113] width 25 height 5
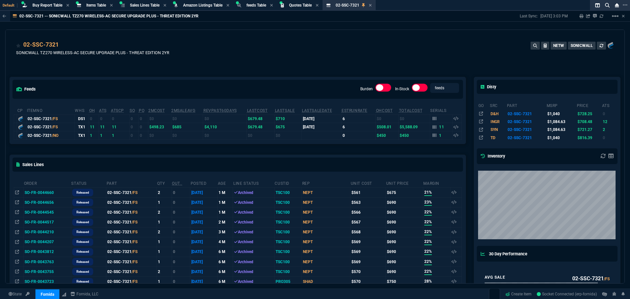
click at [124, 148] on div "feeds Burden In-Stock feeds prices cp ItemNo WHS OH ATS ATSCP SO PO 2MCost 2MSa…" at bounding box center [238, 298] width 464 height 472
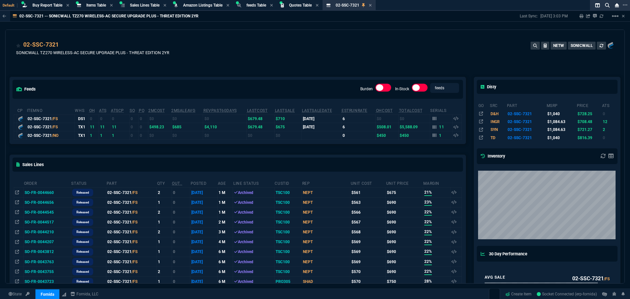
click at [349, 41] on div "02-SSC-7321 SONICWALL TZ270 WIRELESS-AC SECURE UPGRADE PLUS - THREAT EDITION 2Y…" at bounding box center [314, 51] width 597 height 23
click at [244, 48] on div "02-SSC-7321 SONICWALL TZ270 WIRELESS-AC SECURE UPGRADE PLUS - THREAT EDITION 2Y…" at bounding box center [314, 51] width 597 height 23
click at [89, 4] on span "Items Table" at bounding box center [96, 5] width 20 height 5
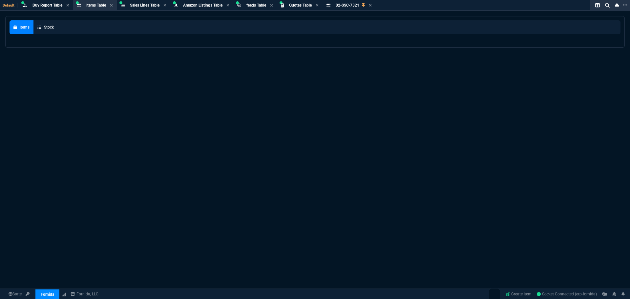
select select
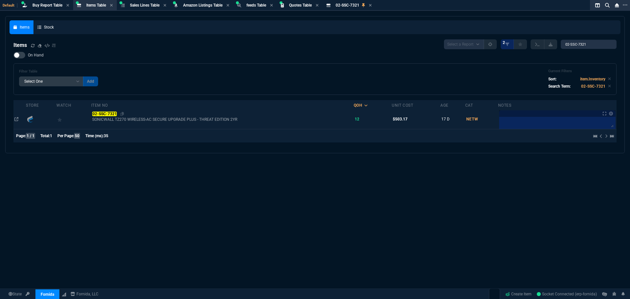
click at [105, 114] on mark "02-SSC-7321" at bounding box center [104, 113] width 25 height 5
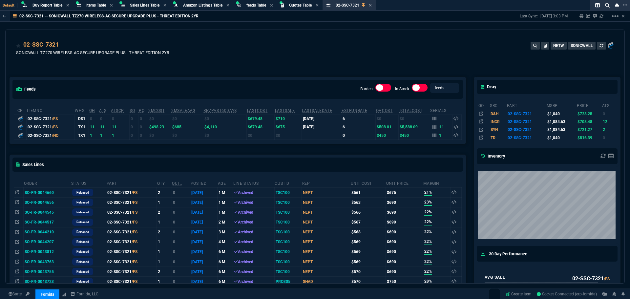
click at [127, 176] on div "Order Status Part QTY Out.. Posted age Line Status CustId Rep Unit Cost Unit Pr…" at bounding box center [237, 237] width 455 height 126
click at [140, 167] on div "Sales Lines" at bounding box center [237, 164] width 455 height 19
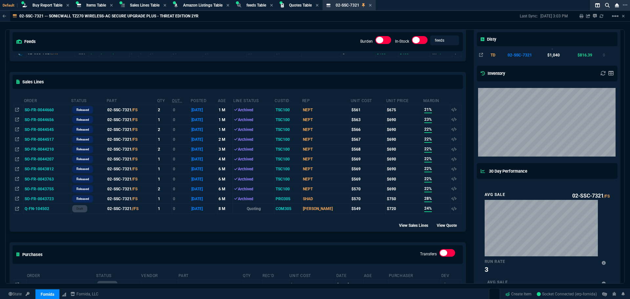
scroll to position [98, 0]
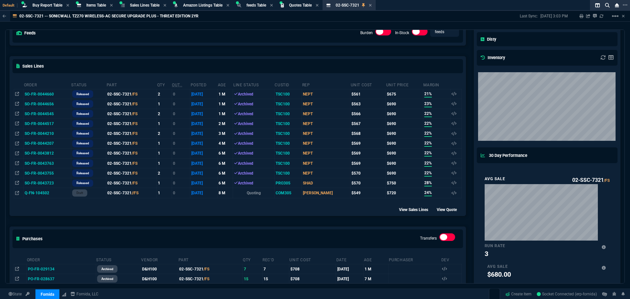
click at [264, 47] on div "feeds Burden In-Stock feeds prices cp ItemNo WHS OH ATS ATSCP SO PO 2MCost 2MSa…" at bounding box center [238, 200] width 464 height 472
click at [269, 45] on div "feeds Burden In-Stock feeds prices" at bounding box center [237, 33] width 455 height 24
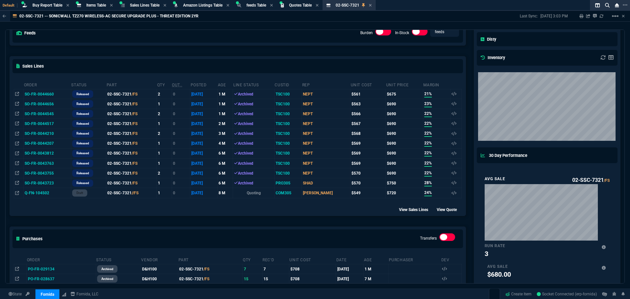
click at [269, 45] on div "feeds Burden In-Stock feeds prices" at bounding box center [237, 33] width 455 height 24
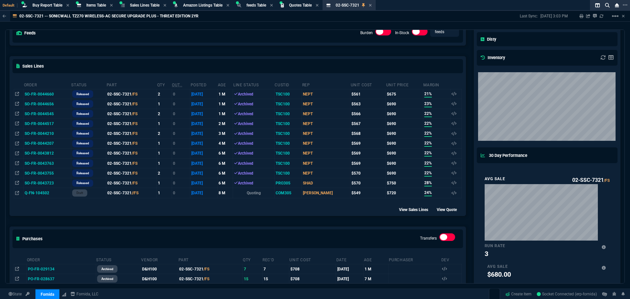
click at [274, 44] on div "feeds Burden In-Stock feeds prices" at bounding box center [237, 33] width 455 height 24
click at [138, 39] on div "feeds Burden In-Stock feeds prices" at bounding box center [237, 33] width 455 height 24
click at [142, 41] on div "feeds Burden In-Stock feeds prices" at bounding box center [237, 33] width 455 height 24
click at [312, 60] on div "Sales Lines" at bounding box center [237, 65] width 455 height 19
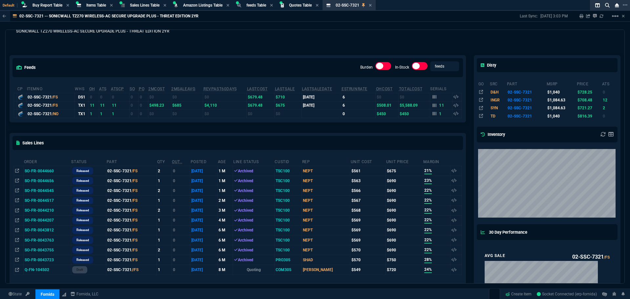
scroll to position [33, 0]
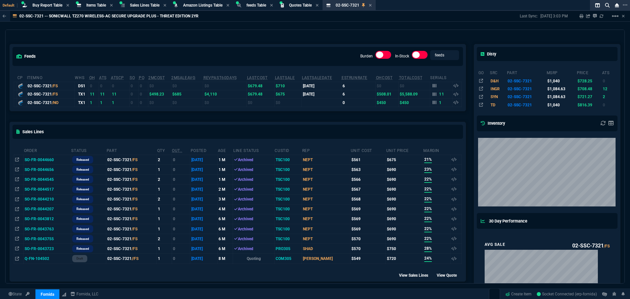
click at [40, 159] on td "SO-FR-0044660" at bounding box center [48, 159] width 48 height 10
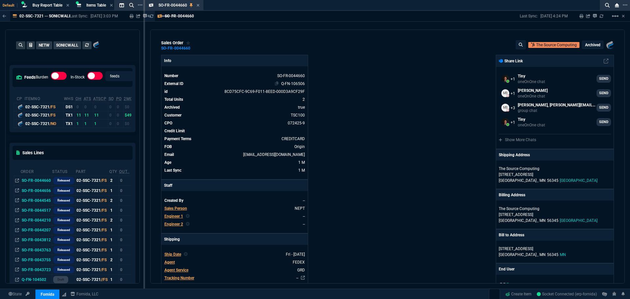
click at [285, 86] on link "Q-FN-106506" at bounding box center [293, 83] width 24 height 5
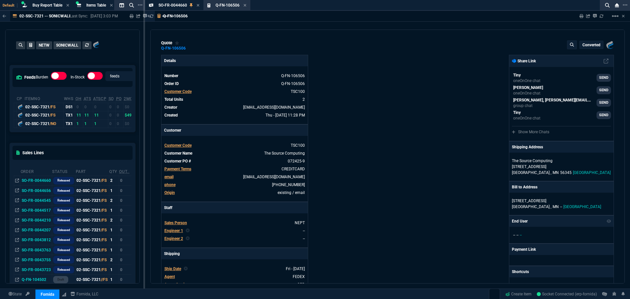
type input "19"
type input "125"
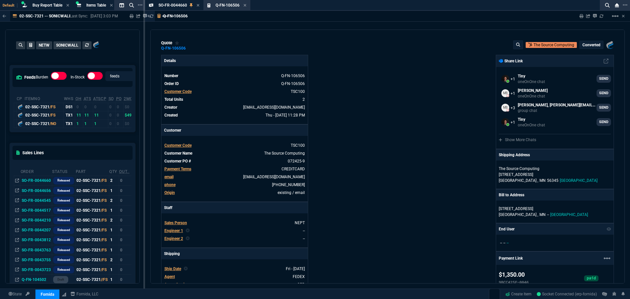
type input "1040"
type input "35"
click at [616, 17] on mat-icon "linear_scale" at bounding box center [615, 16] width 8 height 8
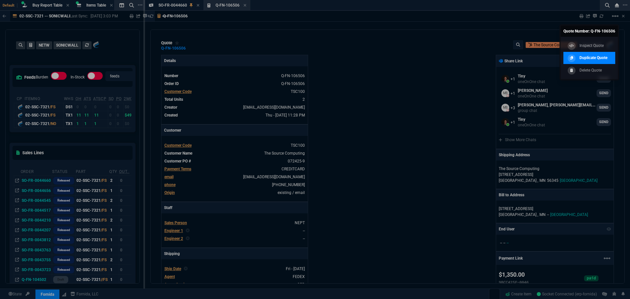
click at [595, 55] on p "Duplicate Quote" at bounding box center [593, 58] width 28 height 6
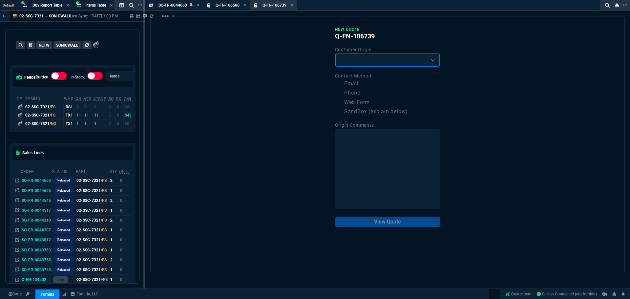
click at [397, 61] on select "Existing Customer Amazon Lead (first order) Website Lead (first order) Called (…" at bounding box center [387, 59] width 105 height 13
select select "existing"
click at [335, 54] on select "Existing Customer Amazon Lead (first order) Website Lead (first order) Called (…" at bounding box center [387, 59] width 105 height 13
click at [354, 83] on label "Email" at bounding box center [387, 84] width 105 height 8
click at [343, 83] on input "Email" at bounding box center [339, 84] width 8 height 8
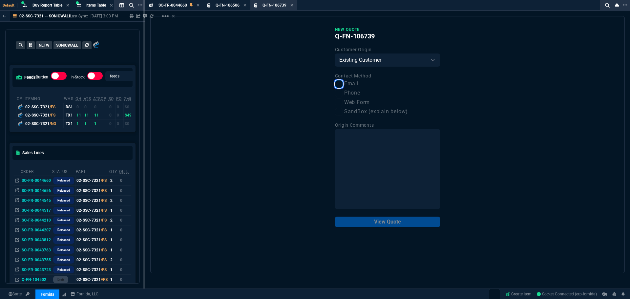
checkbox input "true"
click at [385, 227] on button "View Quote" at bounding box center [387, 221] width 105 height 10
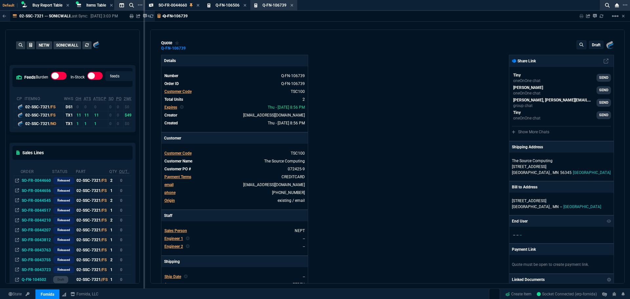
type input "19"
type input "125"
type input "35"
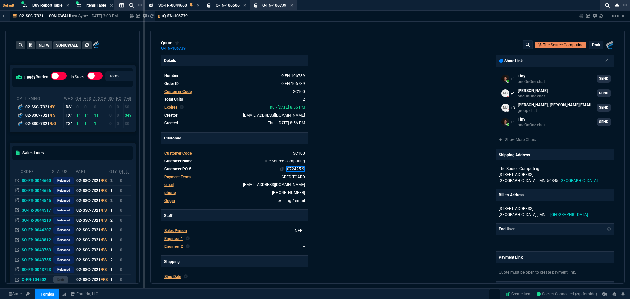
click at [295, 170] on link "072425-9" at bounding box center [295, 169] width 18 height 6
click at [355, 177] on div "Details Number Q-FN-106739 Order ID Q-FN-106739 Customer Code TSC100 Total Unit…" at bounding box center [274, 224] width 226 height 338
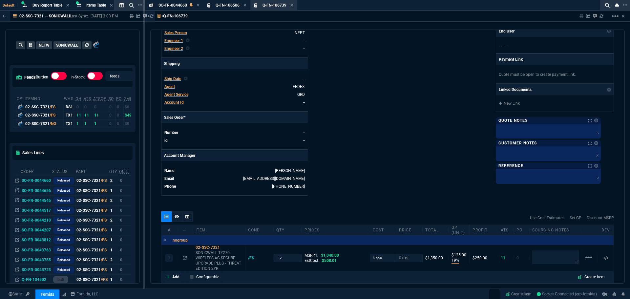
scroll to position [230, 0]
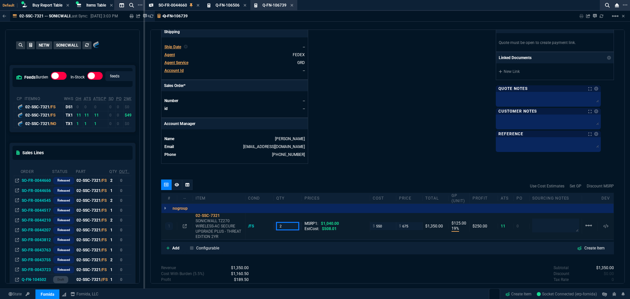
drag, startPoint x: 268, startPoint y: 230, endPoint x: 251, endPoint y: 233, distance: 17.0
click at [251, 233] on div "1 02-SSC-7321 SONICWALL TZ270 WIRELESS-AC SECURE UPGRADE PLUS - THREAT EDITION …" at bounding box center [387, 226] width 452 height 27
type input "1"
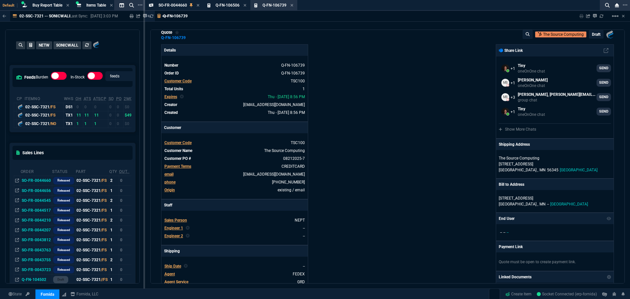
scroll to position [0, 0]
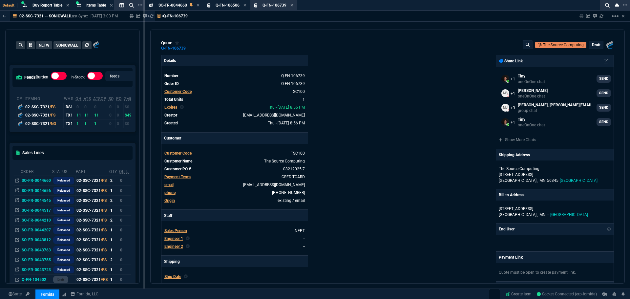
click at [591, 45] on p "draft" at bounding box center [595, 44] width 9 height 5
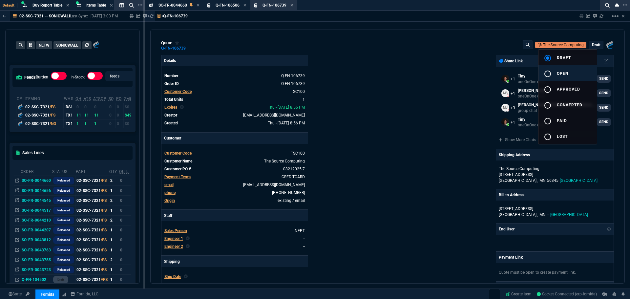
click at [553, 75] on div "radio_button_unchecked" at bounding box center [549, 74] width 13 height 8
type input "19"
type input "125"
type input "35"
click at [441, 85] on div at bounding box center [315, 149] width 630 height 299
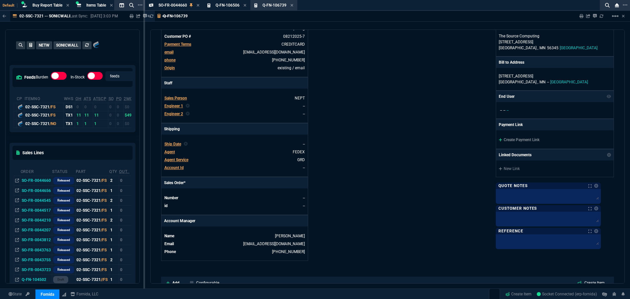
scroll to position [197, 0]
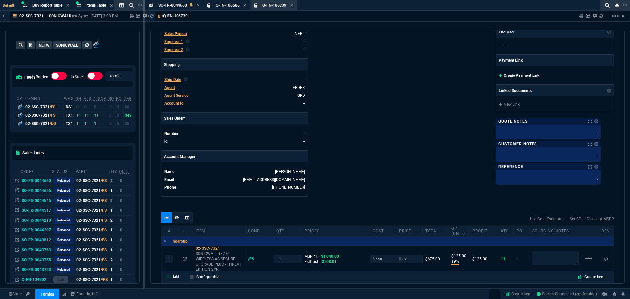
click at [515, 74] on link "Create Payment Link" at bounding box center [518, 75] width 41 height 5
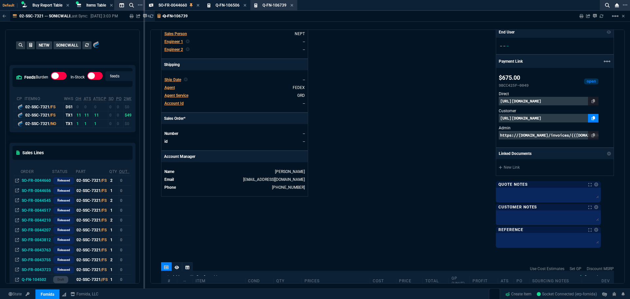
click at [591, 120] on icon at bounding box center [593, 118] width 4 height 4
drag, startPoint x: 366, startPoint y: 122, endPoint x: 364, endPoint y: 130, distance: 8.1
click at [366, 122] on div "Details Number Q-FN-106739 Order ID Q-FN-106739 Customer Code TSC100 Total Unit…" at bounding box center [274, 52] width 226 height 388
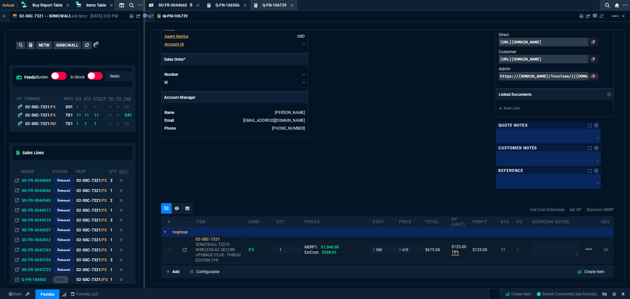
scroll to position [328, 0]
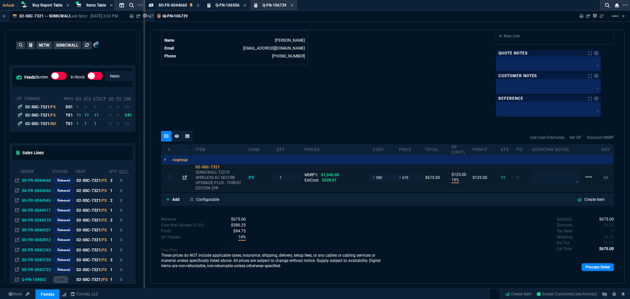
click at [185, 178] on icon at bounding box center [185, 177] width 4 height 4
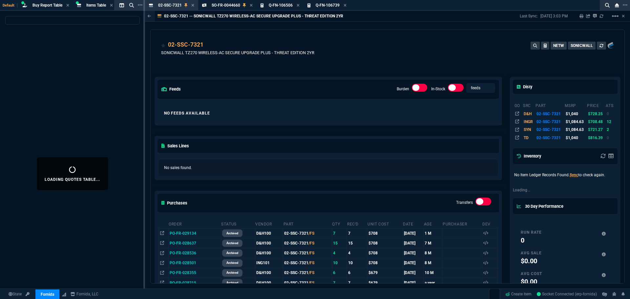
select select
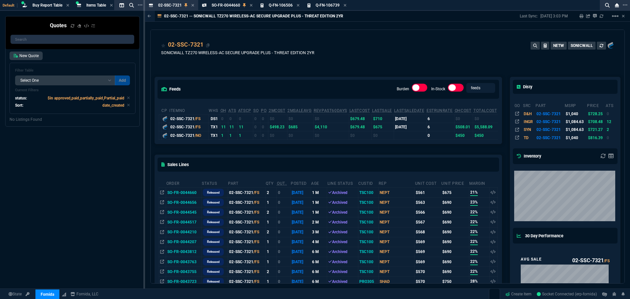
click at [184, 44] on div "02-SSC-7321" at bounding box center [185, 44] width 35 height 9
click at [175, 6] on span "02-SSC-7321" at bounding box center [170, 5] width 24 height 5
click at [313, 69] on div "feeds Burden In-Stock feeds prices cp ItemNo WHS OH ATS ATSCP SO PO 2MCost 2MSa…" at bounding box center [327, 283] width 355 height 442
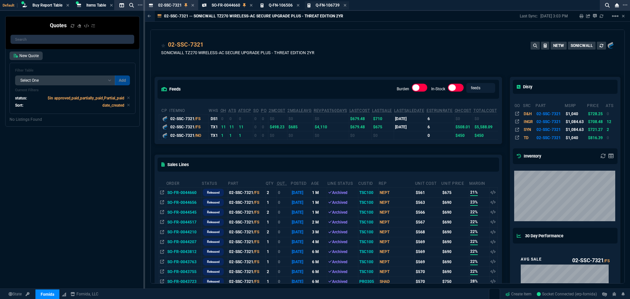
click at [326, 7] on span "Q-FN-106739" at bounding box center [327, 5] width 24 height 5
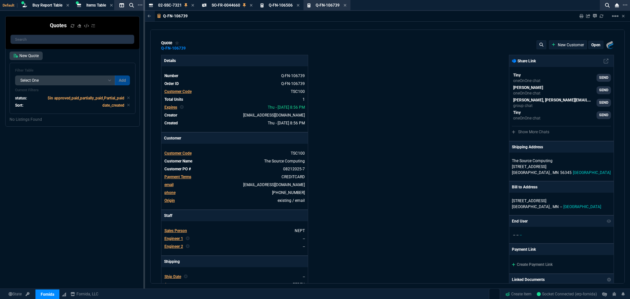
type input "1040"
type input "19"
type input "125"
type input "35"
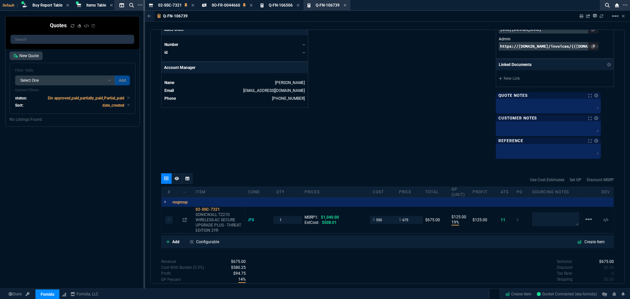
scroll to position [335, 0]
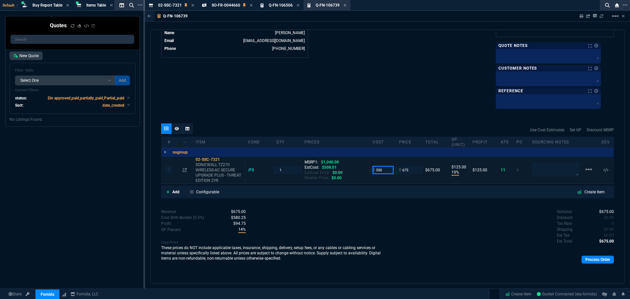
drag, startPoint x: 382, startPoint y: 171, endPoint x: 351, endPoint y: 171, distance: 30.8
click at [351, 171] on div "1 02-SSC-7321 SONICWALL TZ270 WIRELESS-AC SECURE UPGRADE PLUS - THREAT EDITION …" at bounding box center [387, 170] width 452 height 27
type input "508"
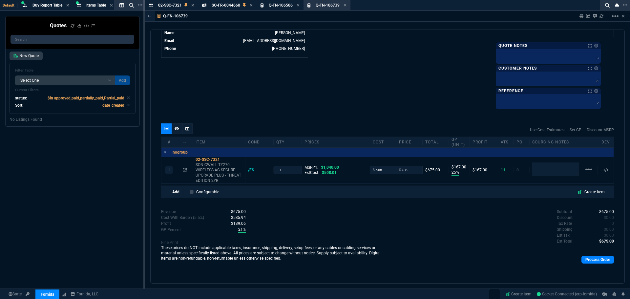
scroll to position [286, 0]
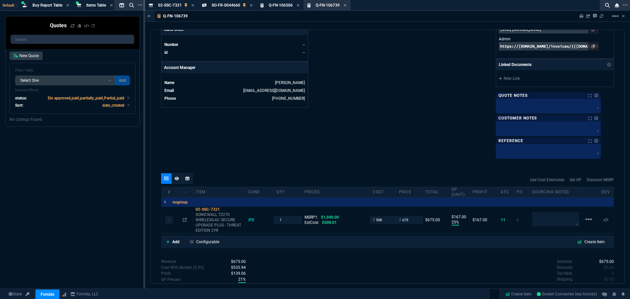
type input "25"
type input "167"
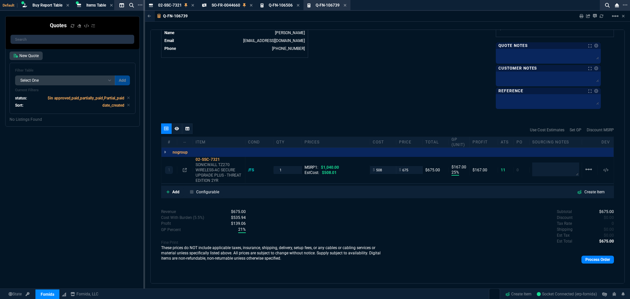
drag, startPoint x: 368, startPoint y: 102, endPoint x: 359, endPoint y: 108, distance: 10.7
click at [345, 6] on icon at bounding box center [344, 5] width 3 height 4
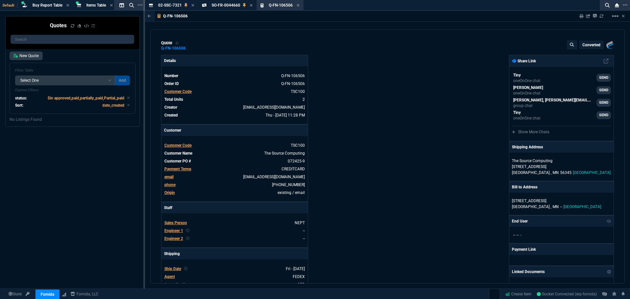
type input "1040"
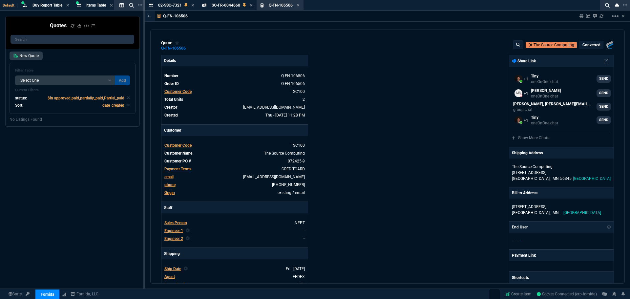
type input "19"
type input "125"
type input "35"
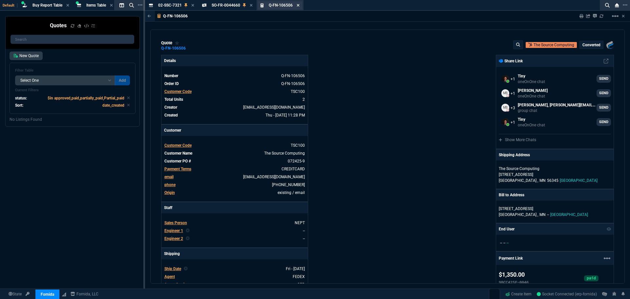
click at [297, 6] on icon at bounding box center [298, 5] width 3 height 3
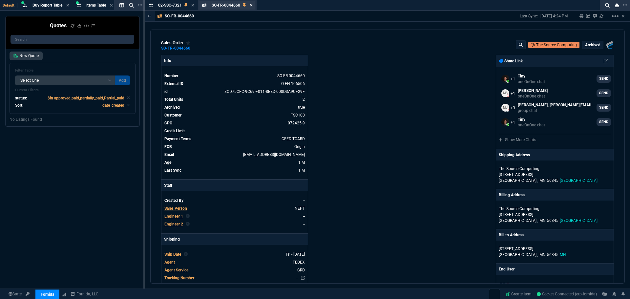
click at [250, 7] on icon at bounding box center [251, 5] width 3 height 4
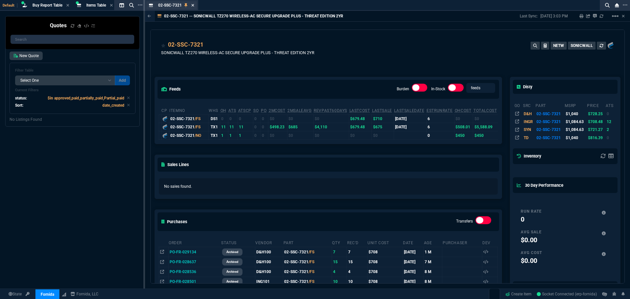
click at [193, 7] on icon at bounding box center [192, 5] width 3 height 4
